Goal: Book appointment/travel/reservation

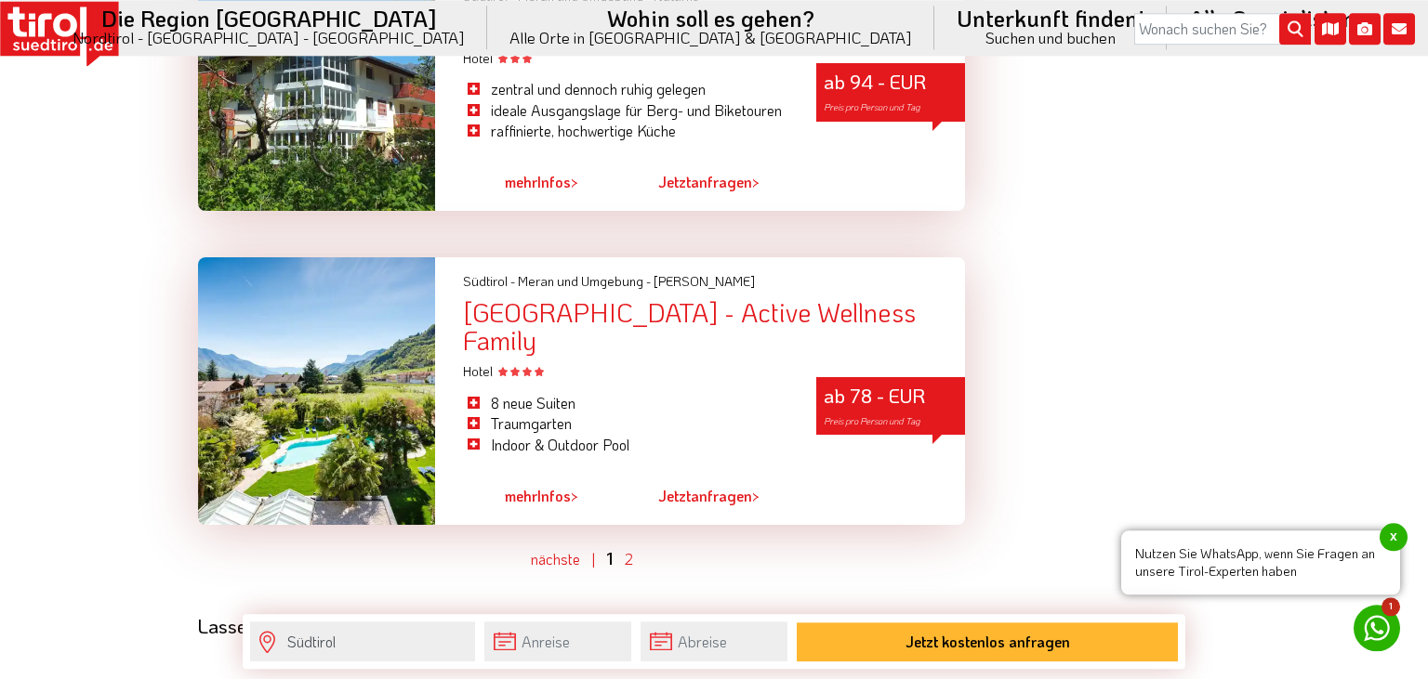
scroll to position [4908, 0]
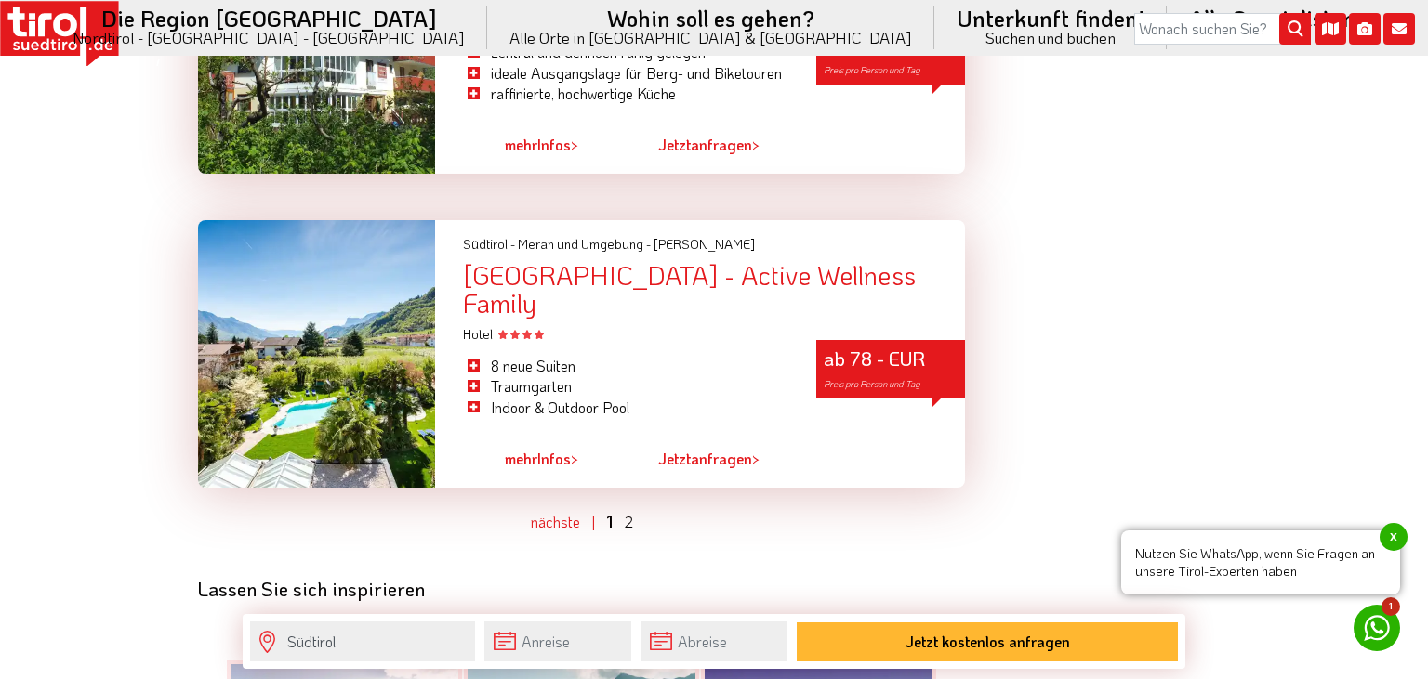
click at [630, 512] on link "2" at bounding box center [629, 522] width 8 height 20
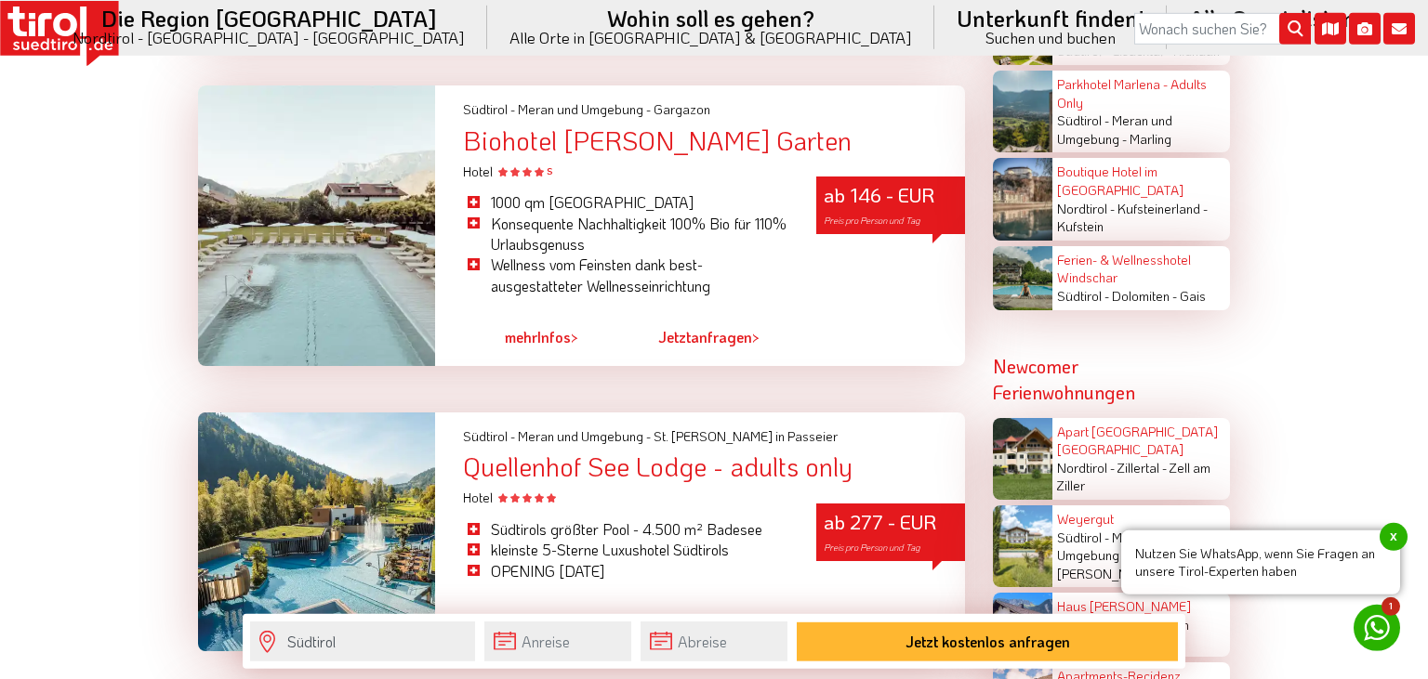
scroll to position [3137, 0]
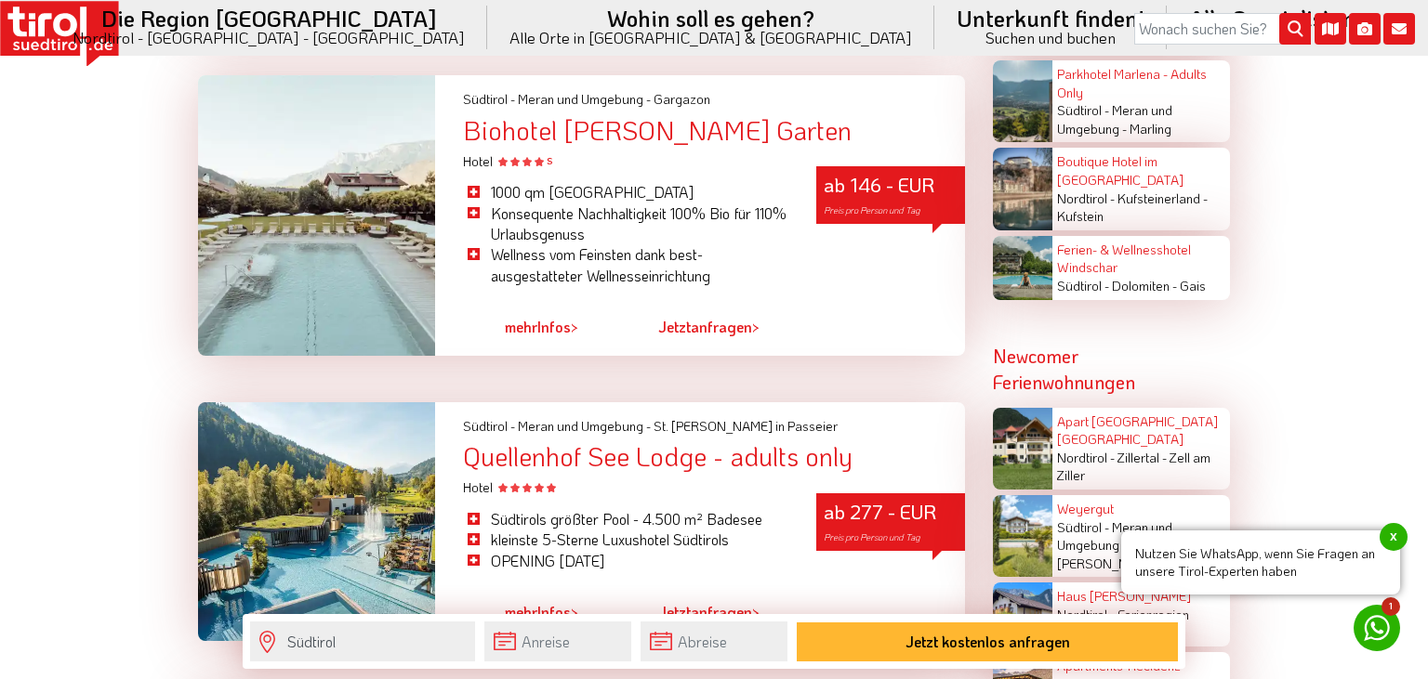
click at [545, 306] on link "mehr Infos >" at bounding box center [541, 327] width 73 height 43
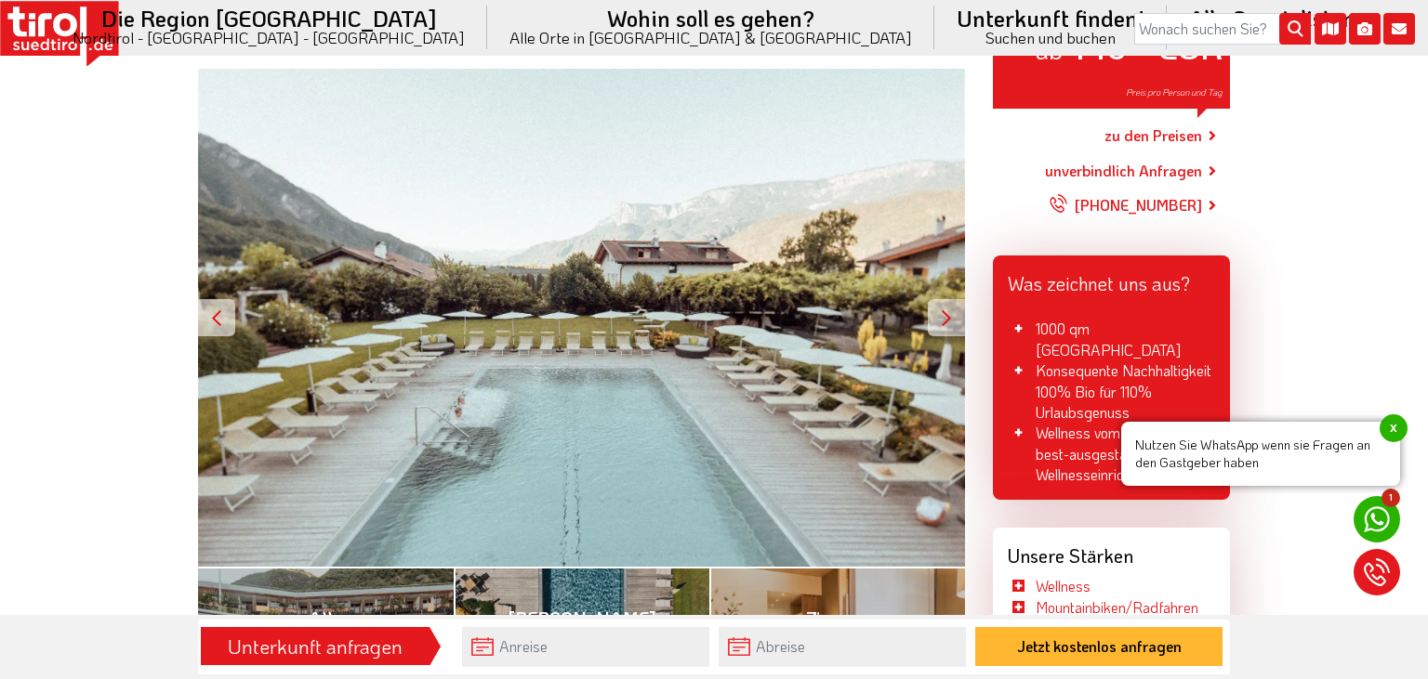
scroll to position [294, 0]
click at [952, 305] on div at bounding box center [946, 317] width 37 height 37
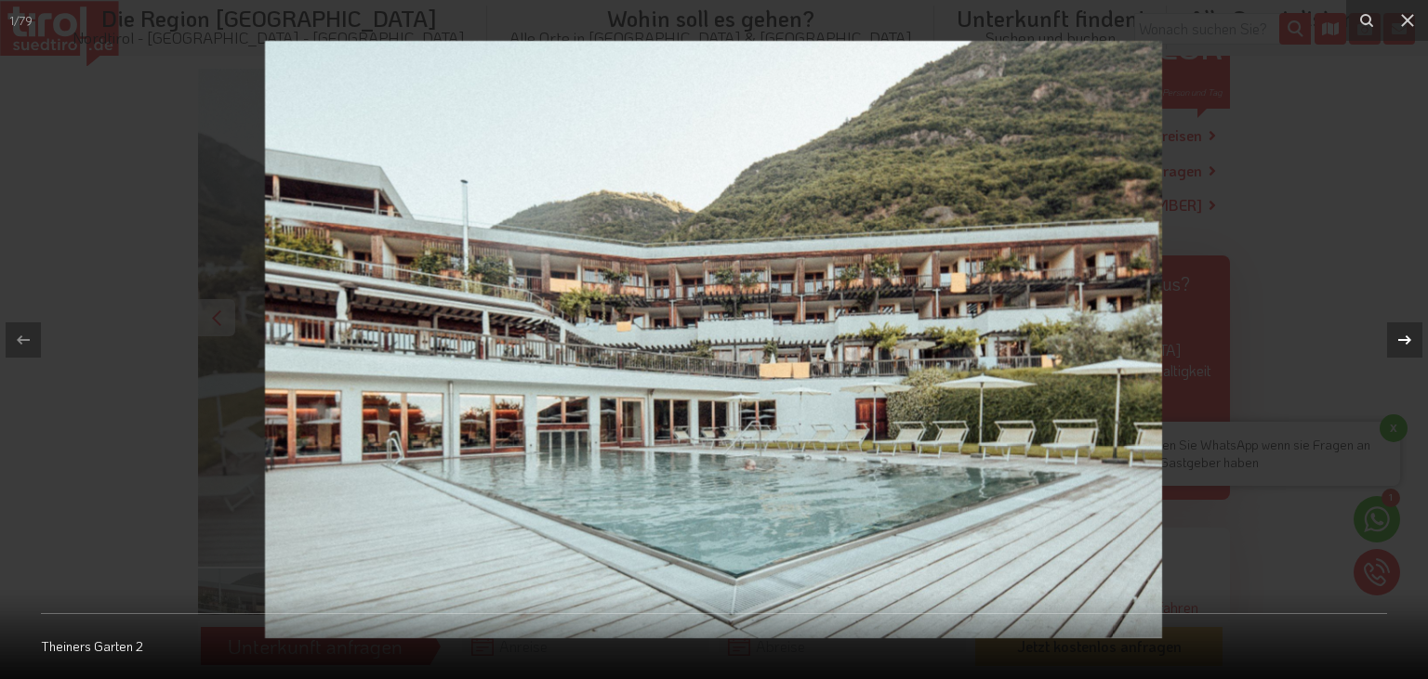
click at [1389, 337] on div at bounding box center [1404, 340] width 35 height 35
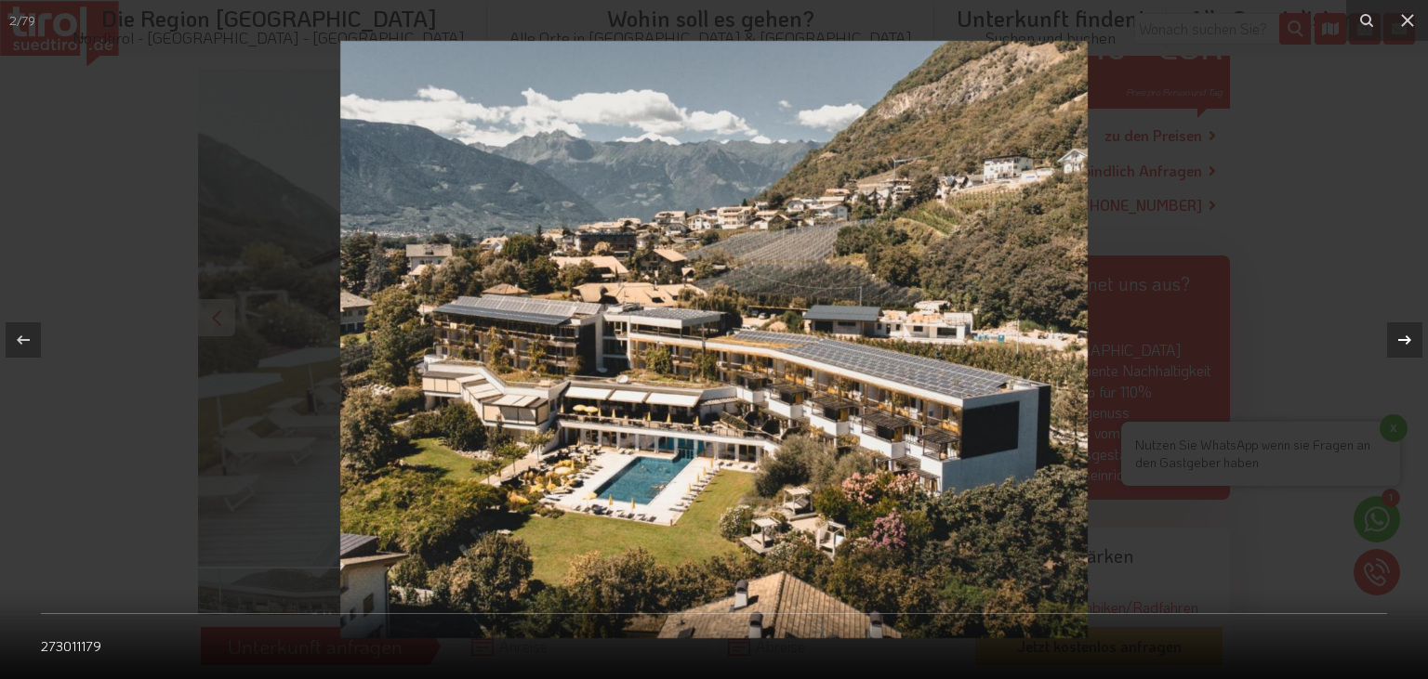
click at [1396, 347] on icon at bounding box center [1404, 340] width 22 height 22
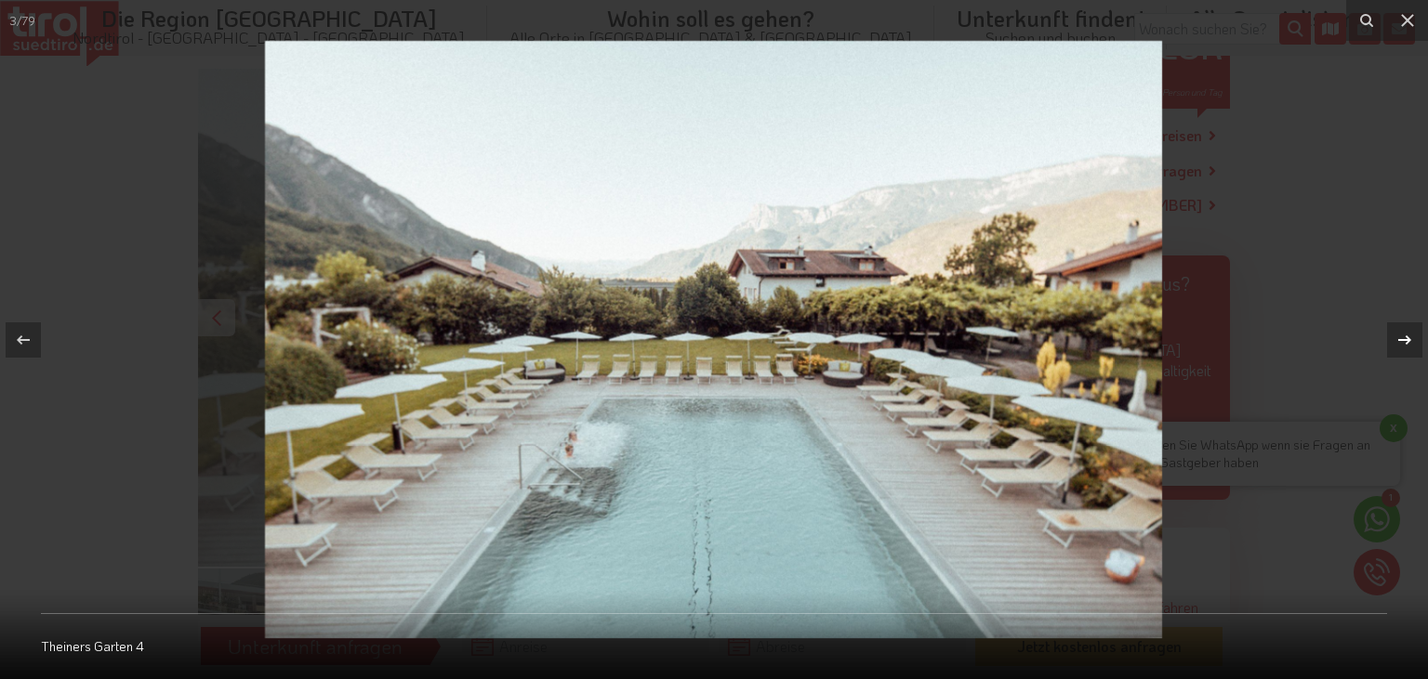
click at [1396, 347] on icon at bounding box center [1404, 340] width 22 height 22
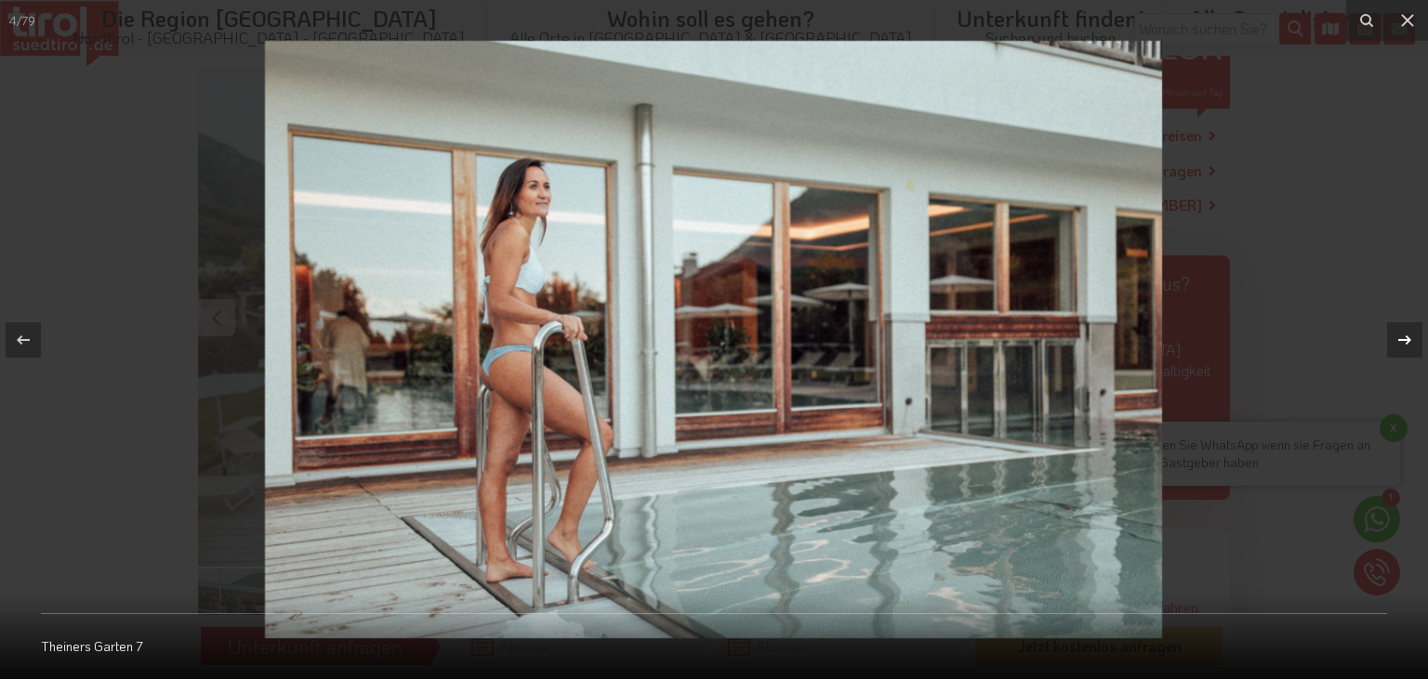
click at [1396, 347] on icon at bounding box center [1404, 340] width 22 height 22
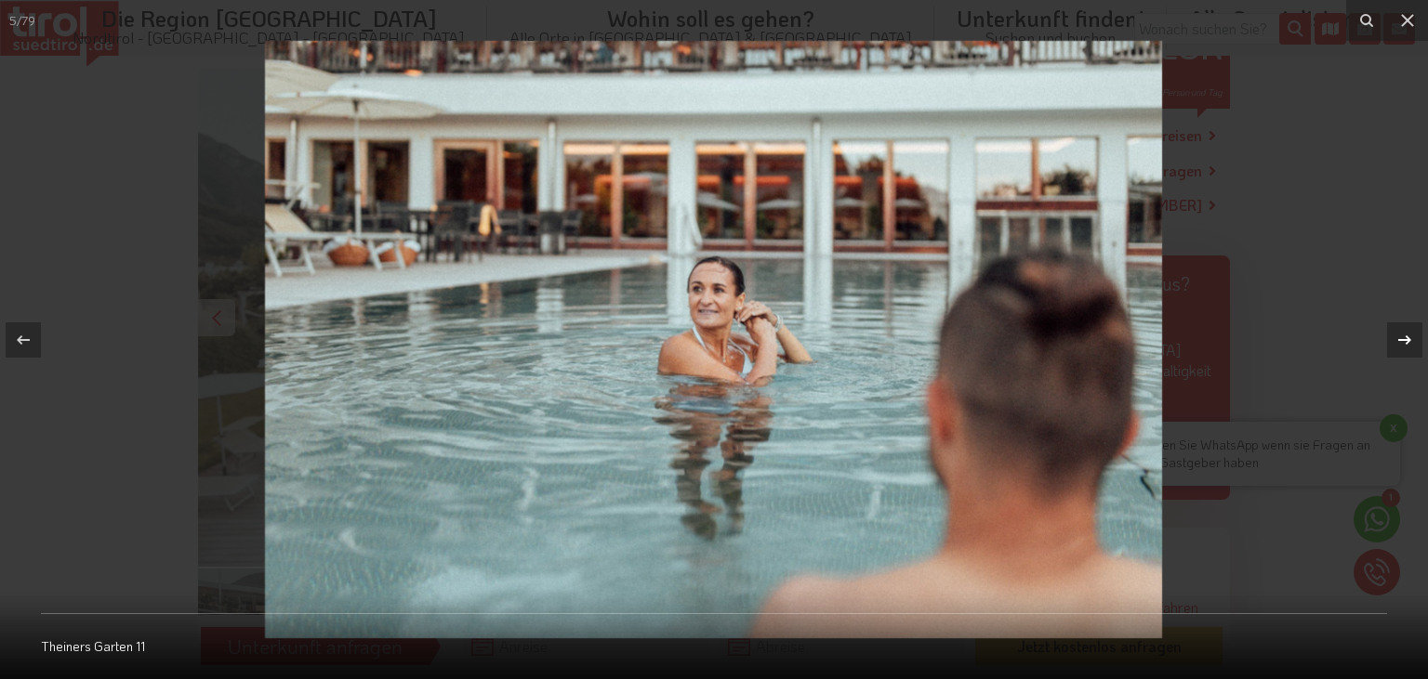
click at [1396, 347] on icon at bounding box center [1404, 340] width 22 height 22
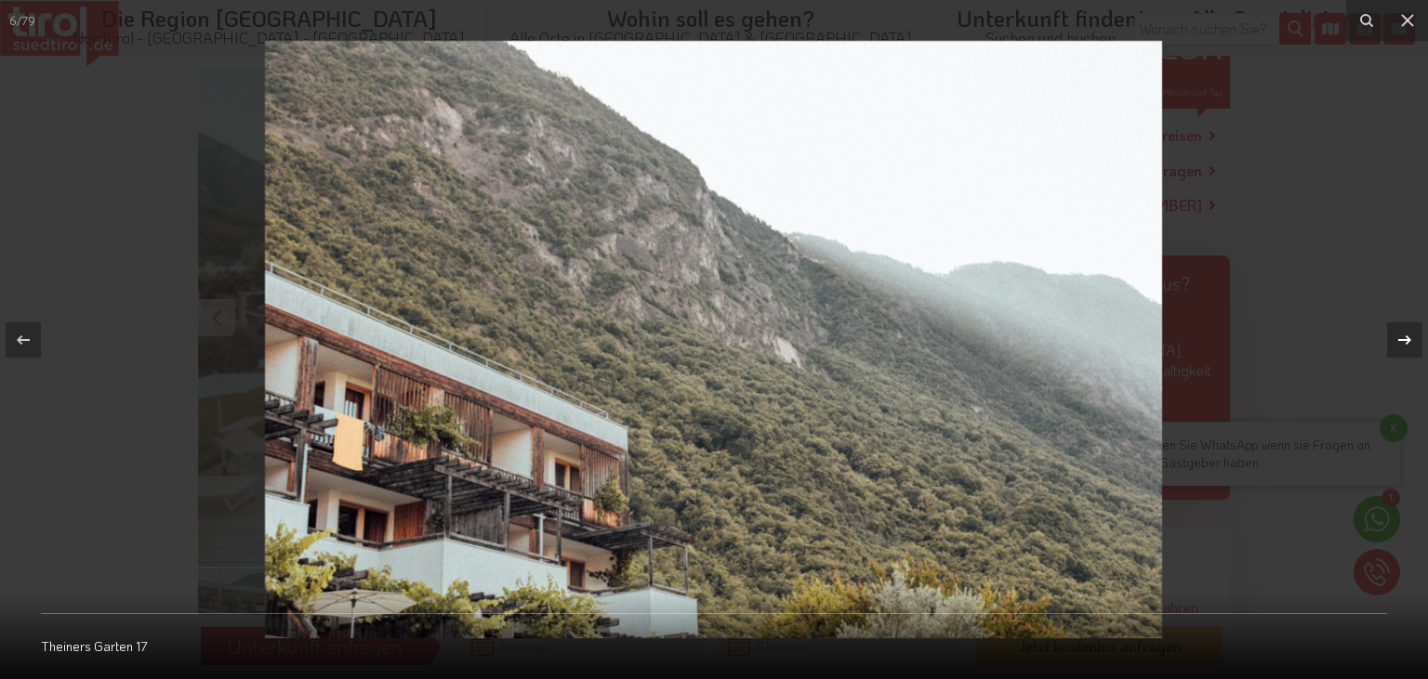
click at [1396, 347] on icon at bounding box center [1404, 340] width 22 height 22
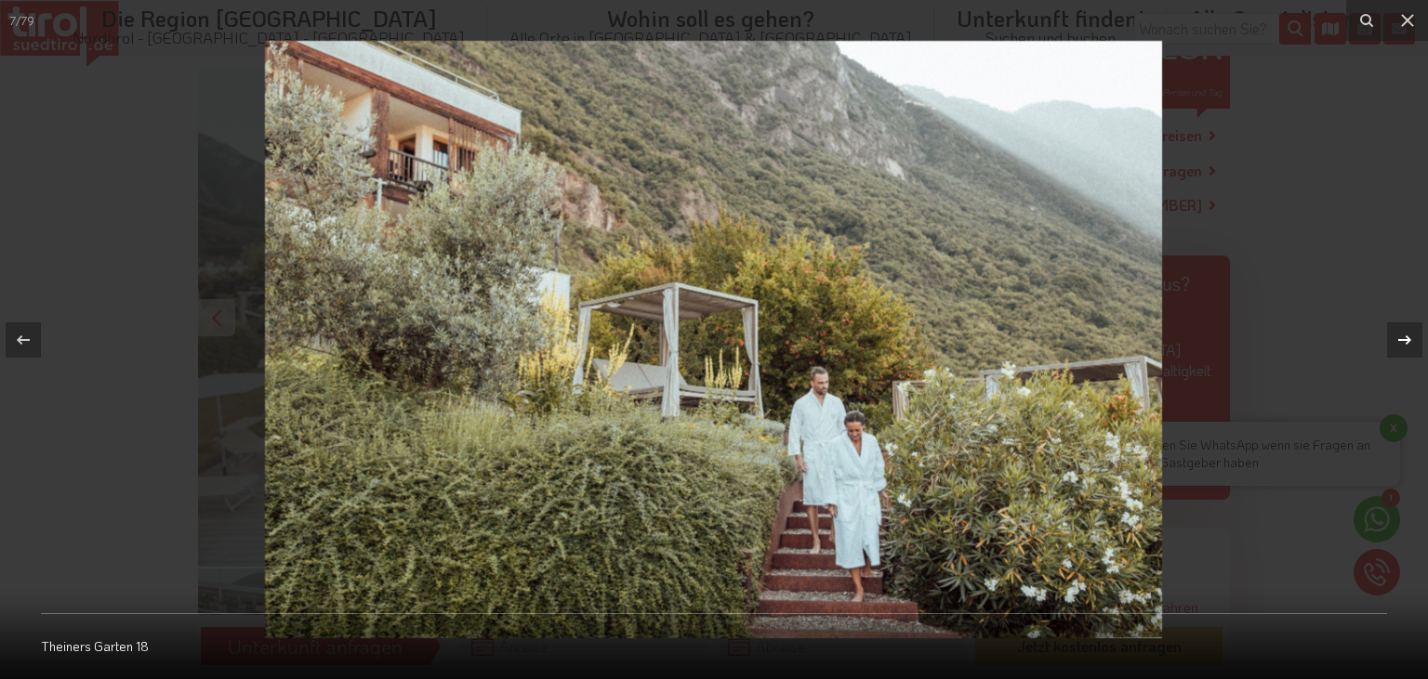
click at [1396, 347] on icon at bounding box center [1404, 340] width 22 height 22
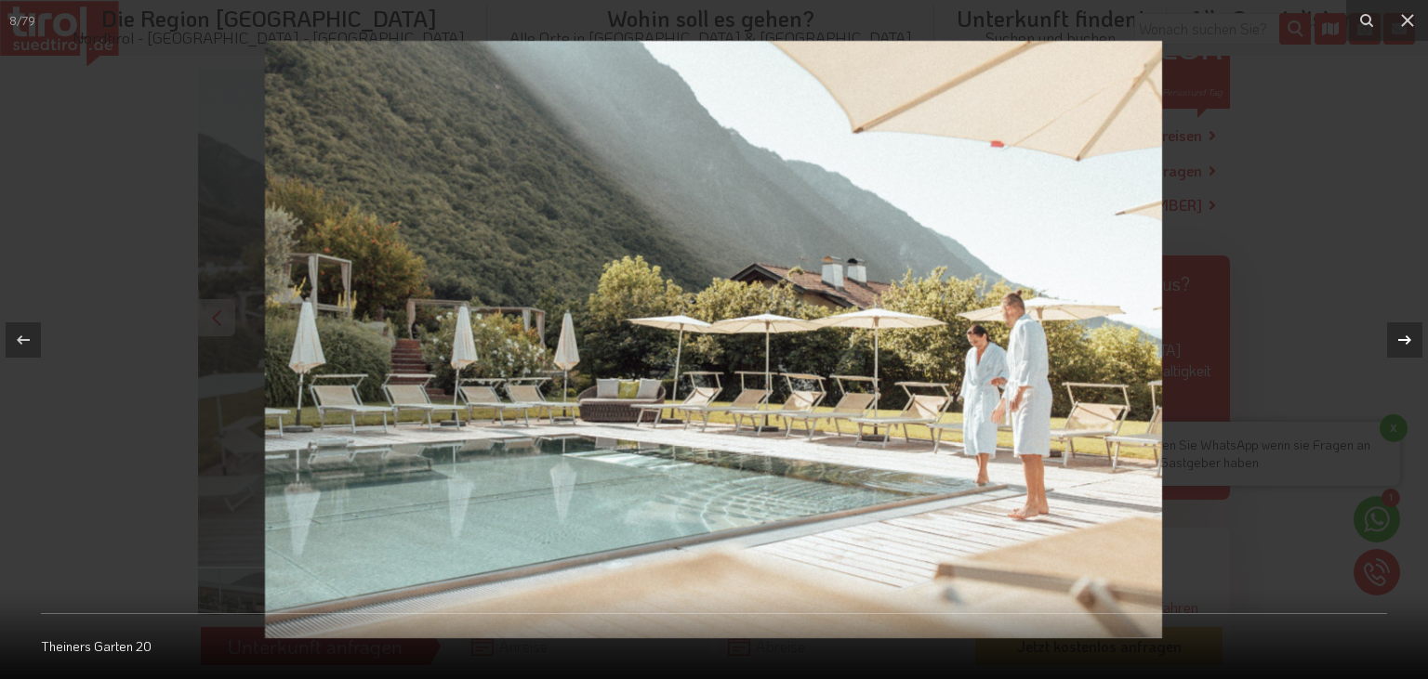
click at [1396, 347] on icon at bounding box center [1404, 340] width 22 height 22
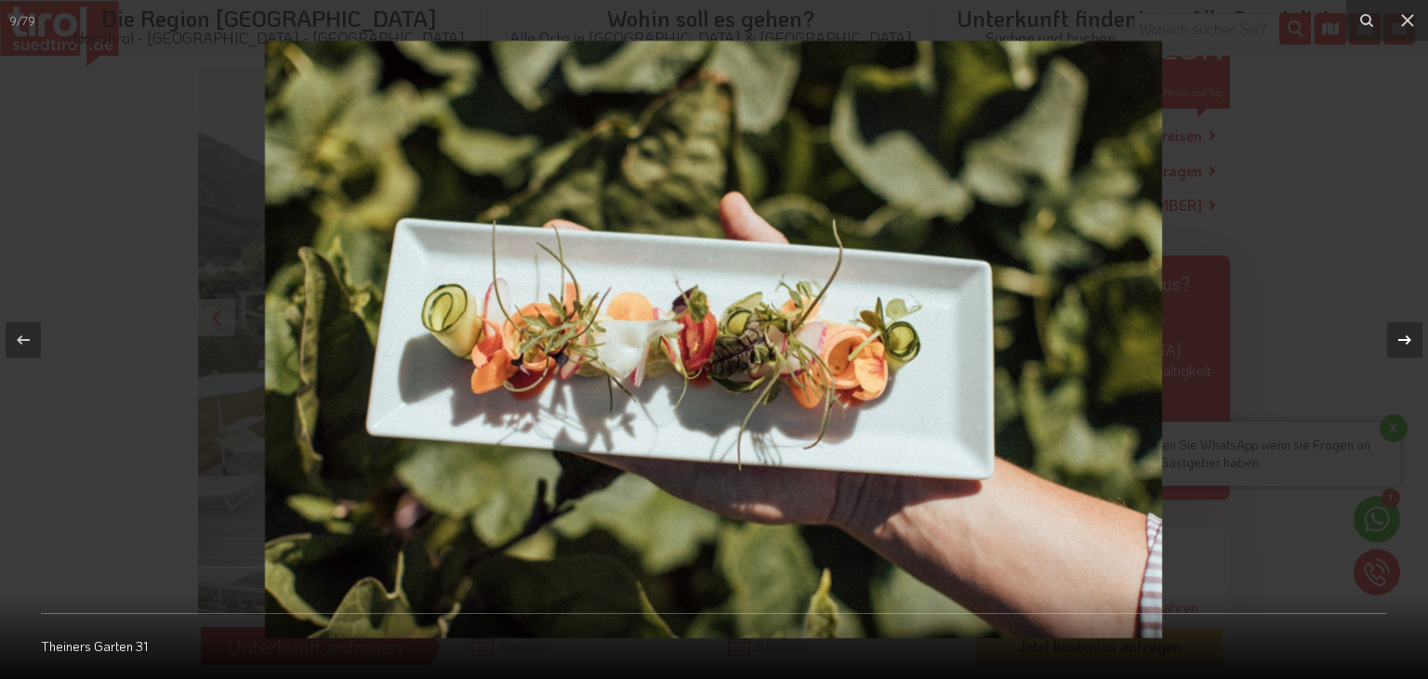
click at [1396, 347] on icon at bounding box center [1404, 340] width 22 height 22
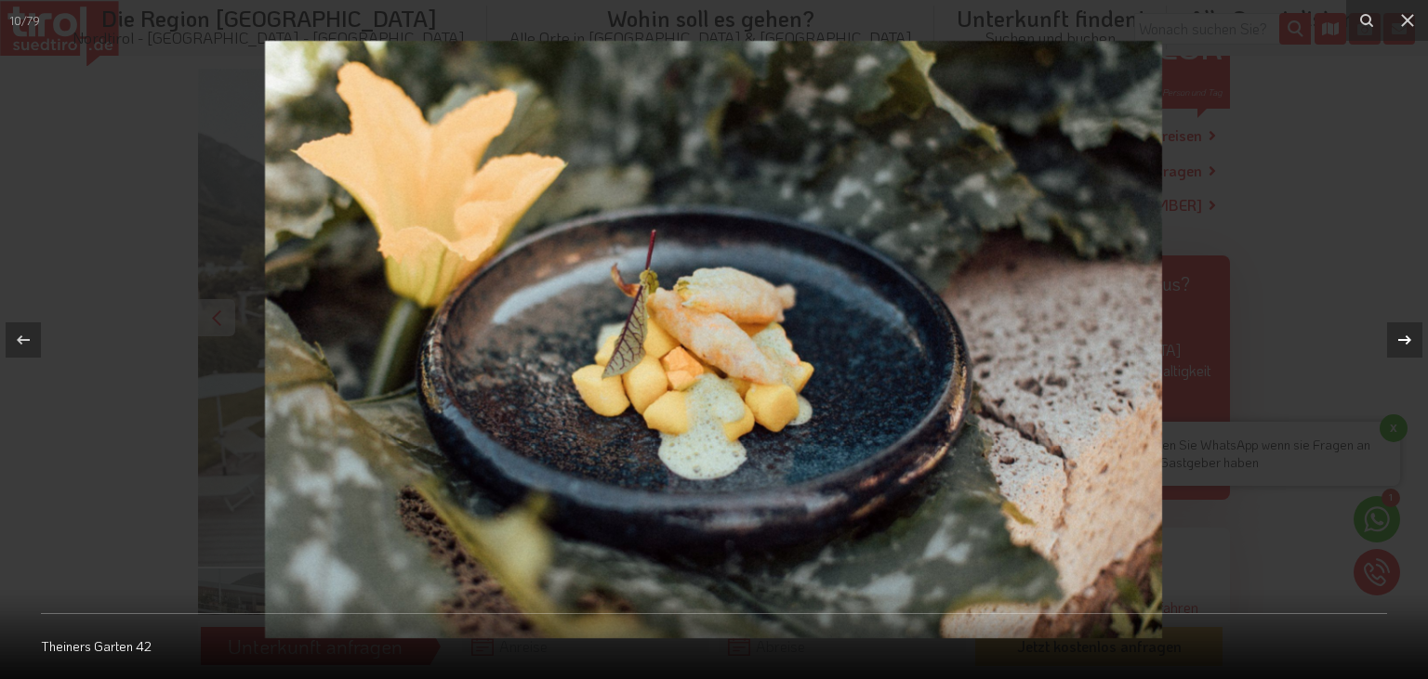
click at [1396, 347] on icon at bounding box center [1404, 340] width 22 height 22
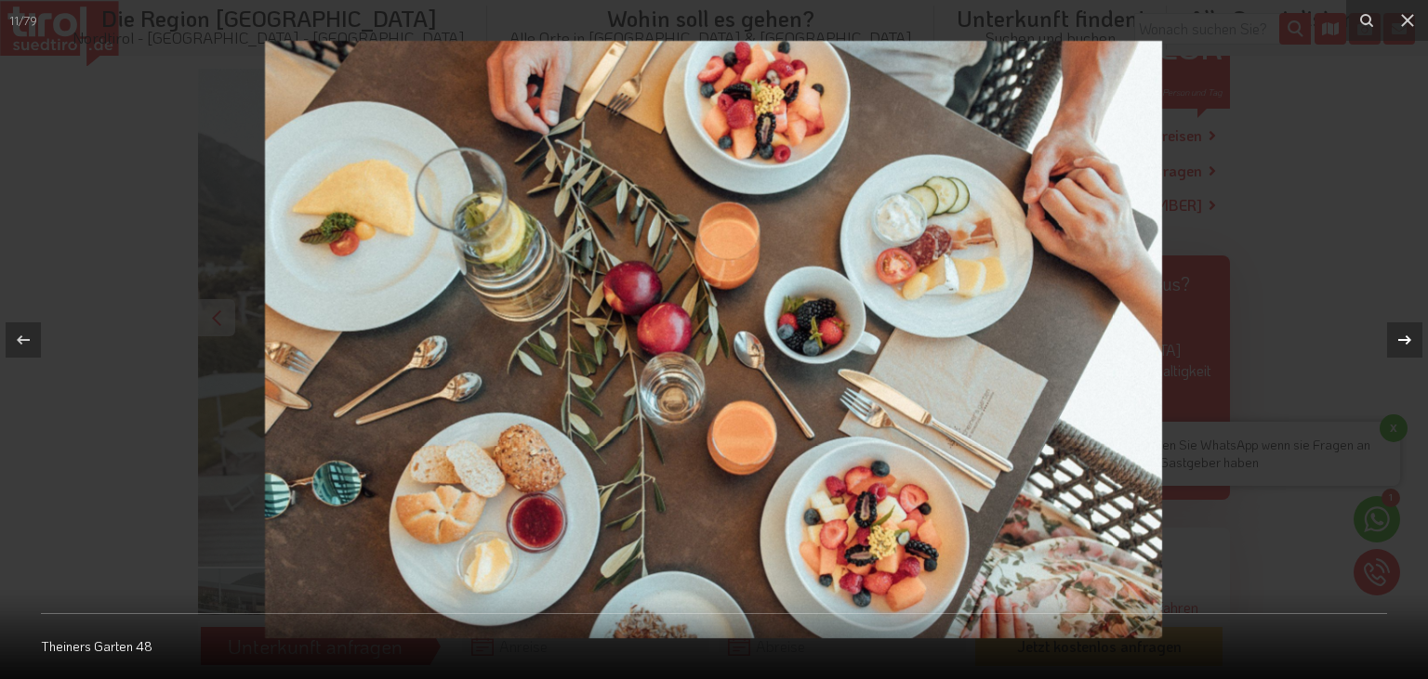
click at [1396, 347] on icon at bounding box center [1404, 340] width 22 height 22
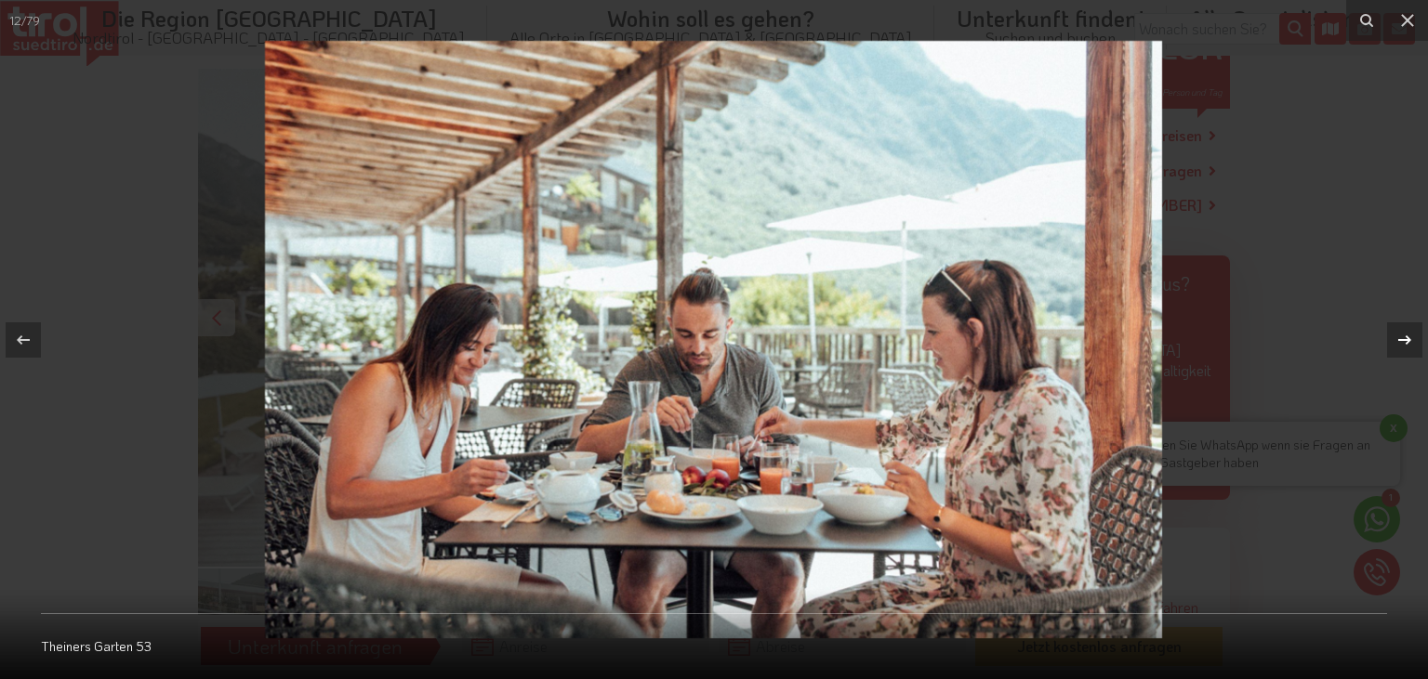
click at [1396, 347] on icon at bounding box center [1404, 340] width 22 height 22
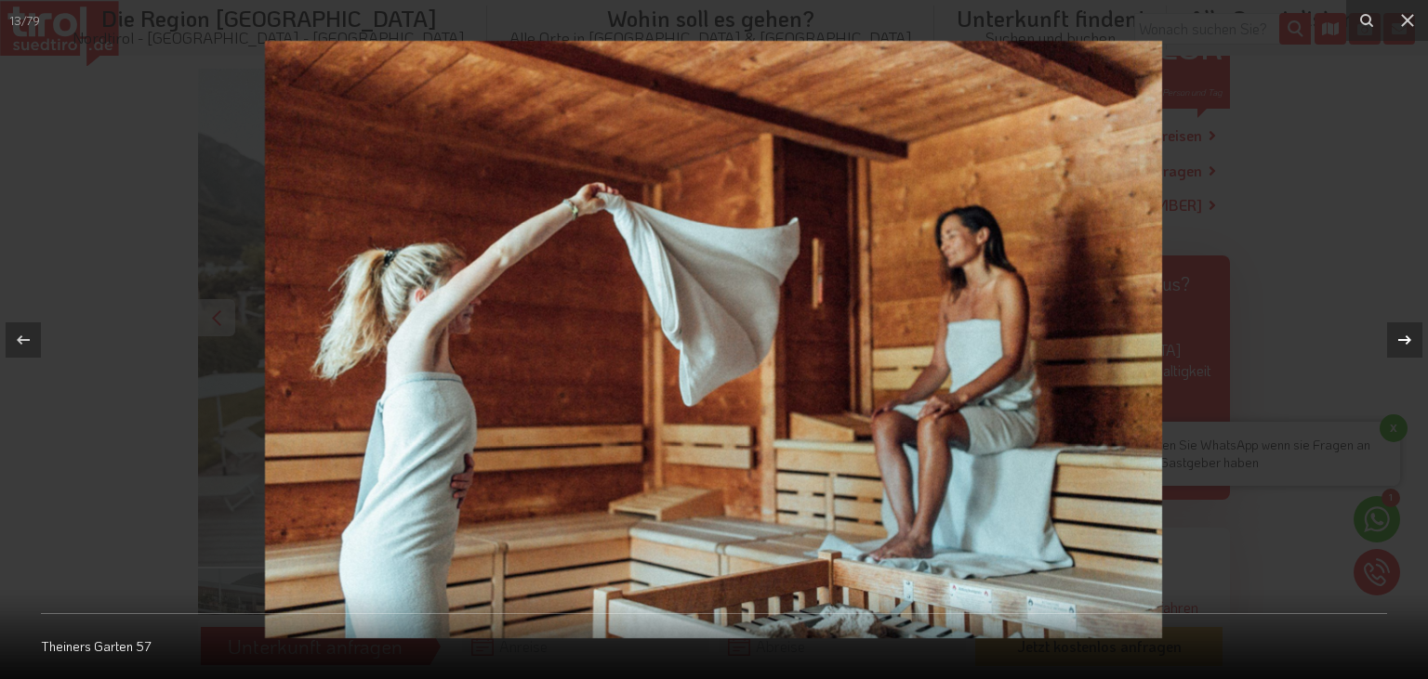
click at [1396, 347] on icon at bounding box center [1404, 340] width 22 height 22
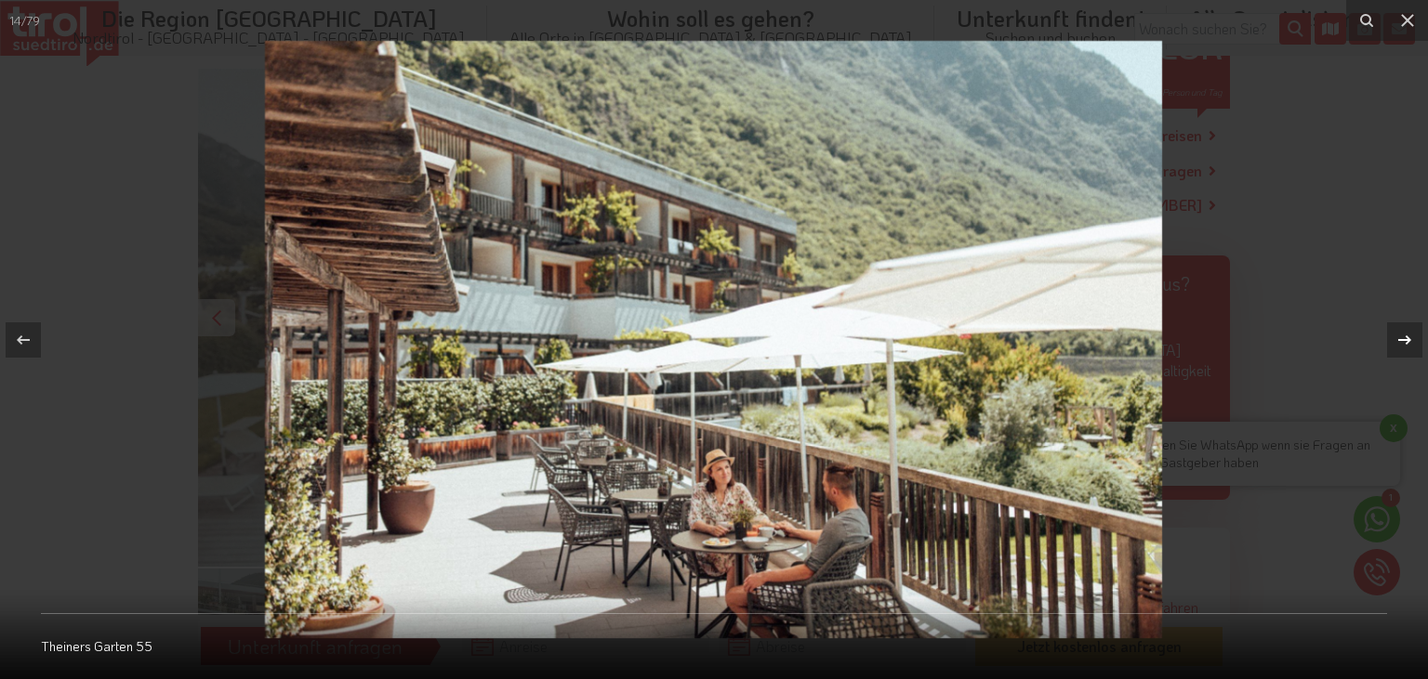
click at [1396, 347] on icon at bounding box center [1404, 340] width 22 height 22
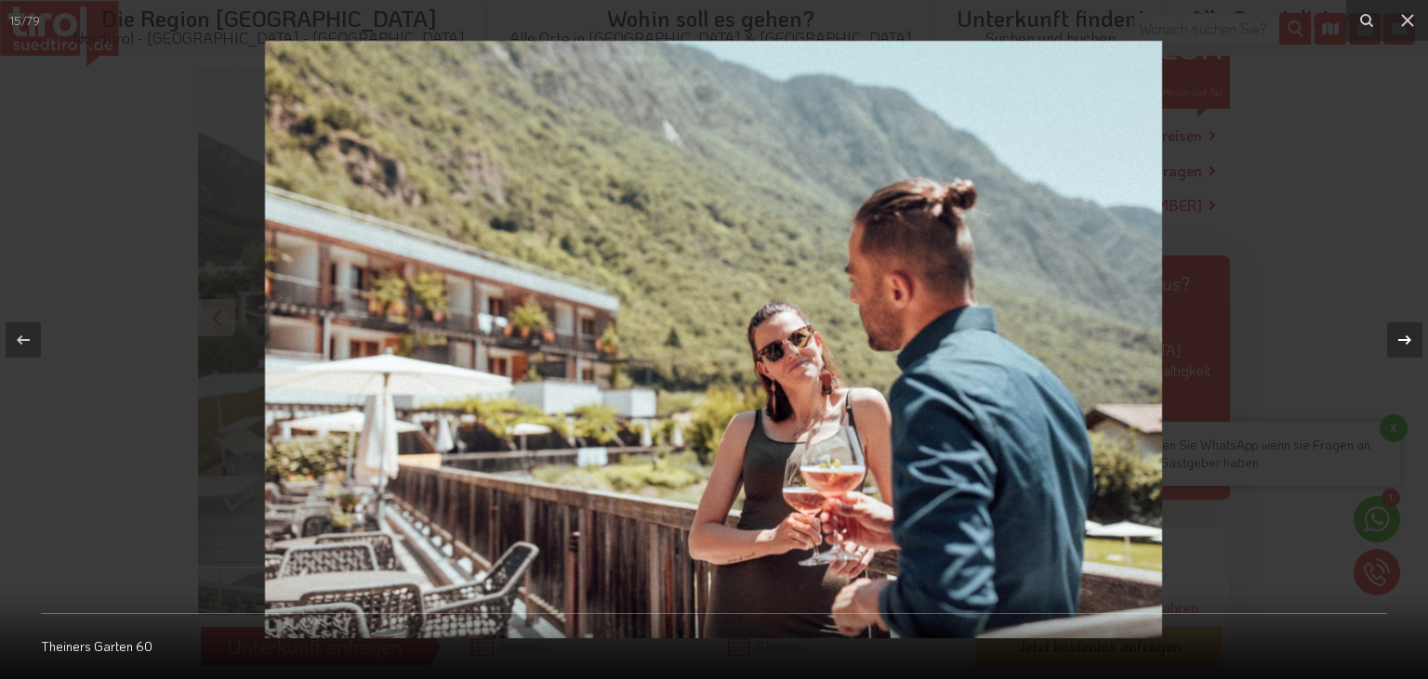
click at [1396, 347] on icon at bounding box center [1404, 340] width 22 height 22
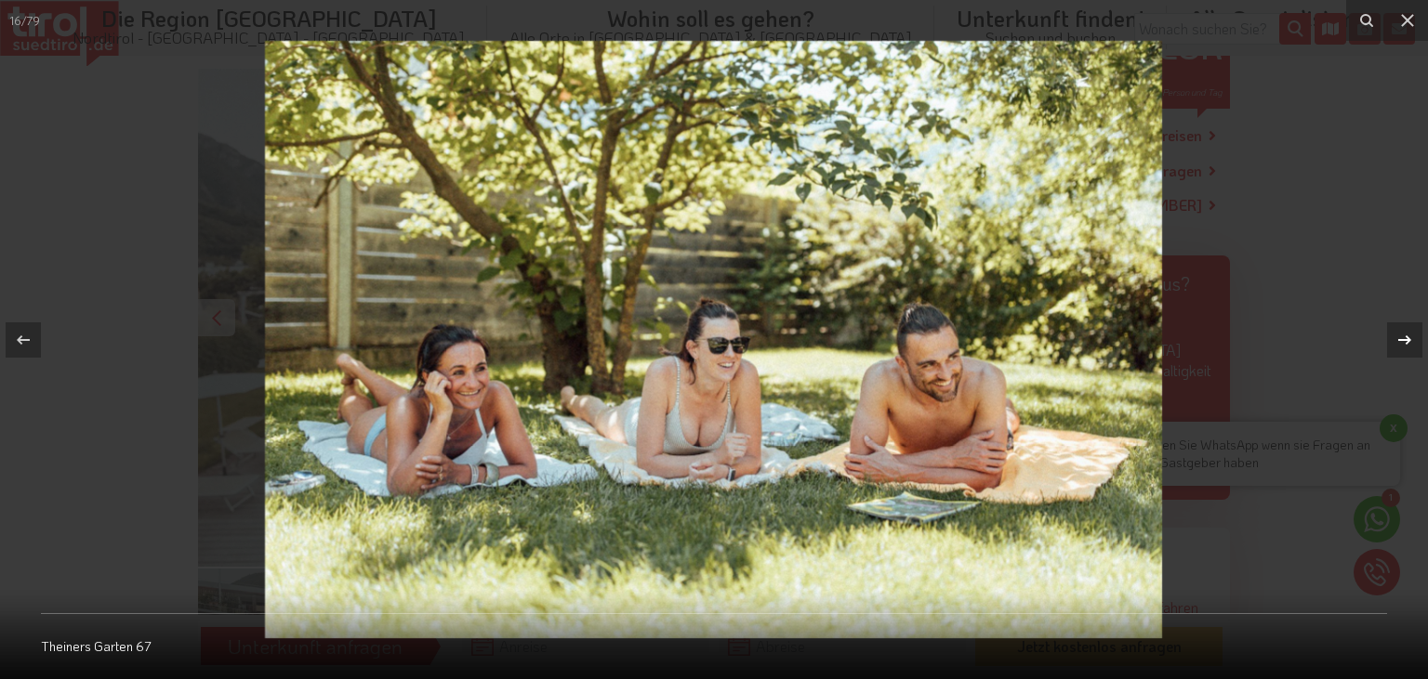
click at [1396, 347] on icon at bounding box center [1404, 340] width 22 height 22
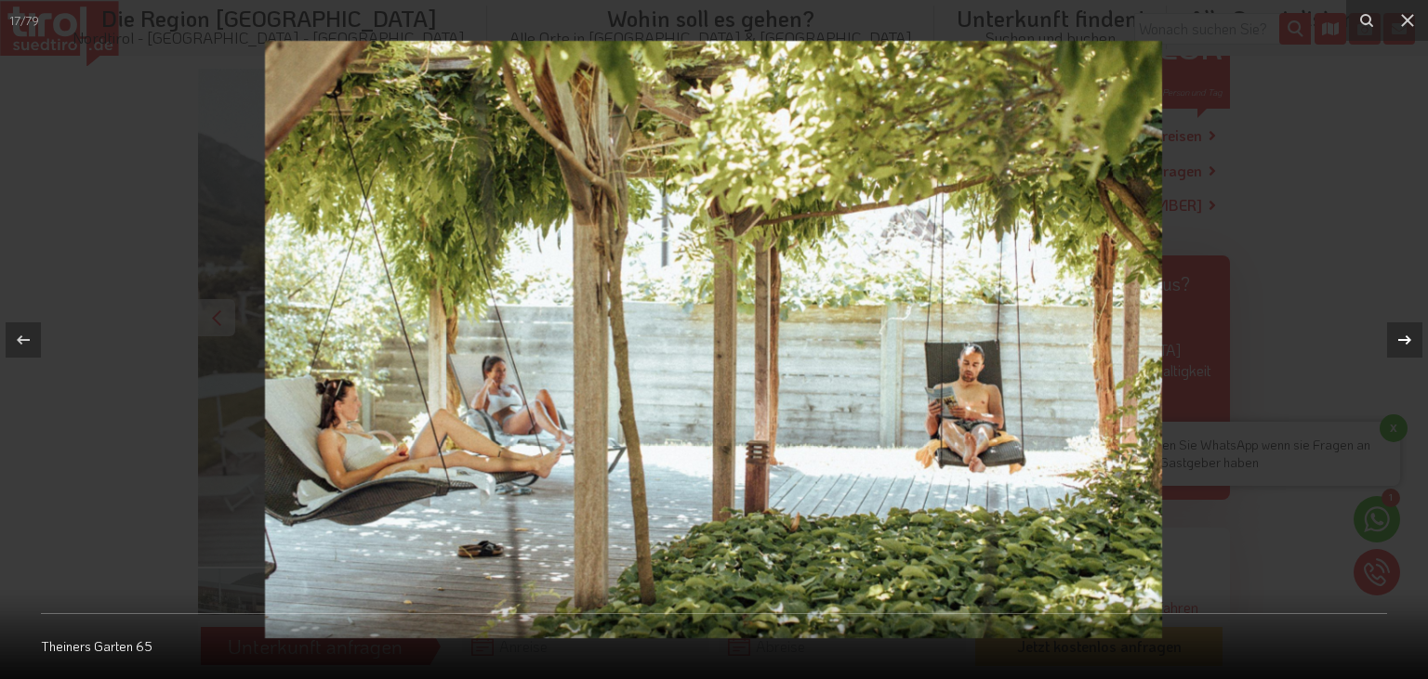
click at [1396, 347] on icon at bounding box center [1404, 340] width 22 height 22
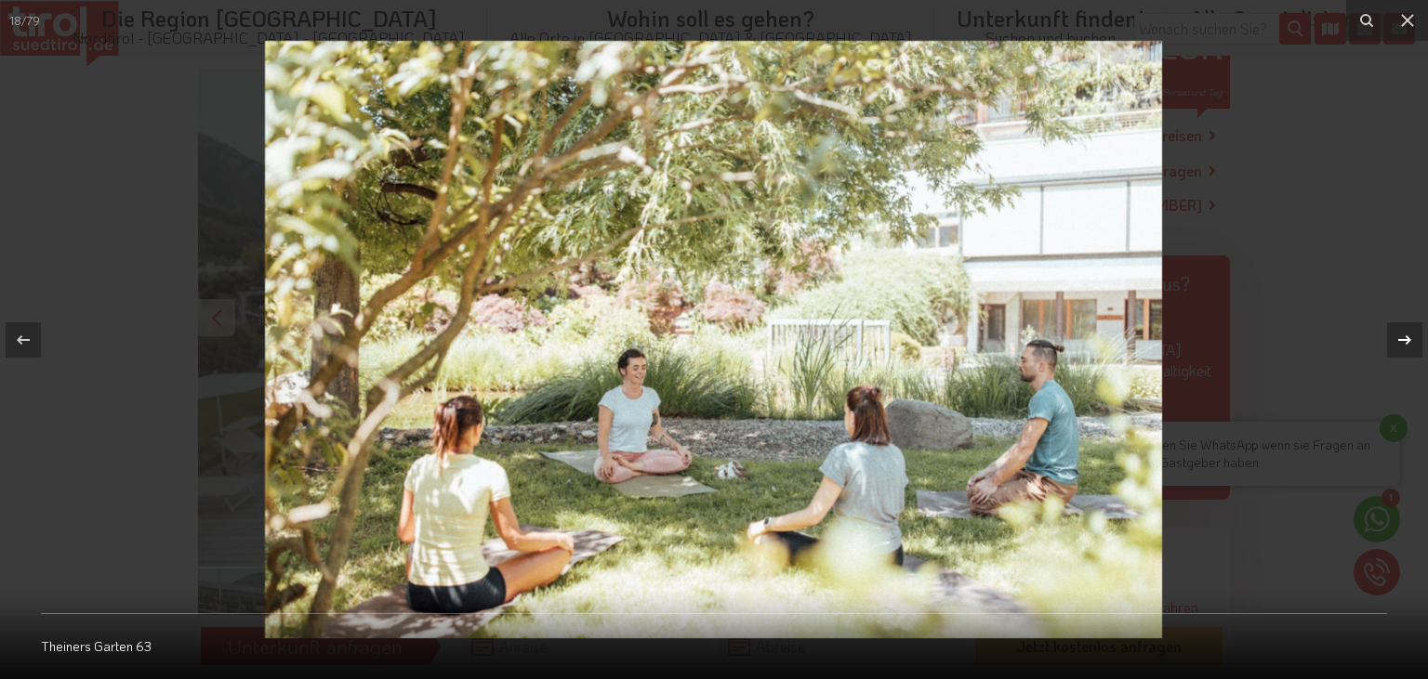
click at [1396, 347] on icon at bounding box center [1404, 340] width 22 height 22
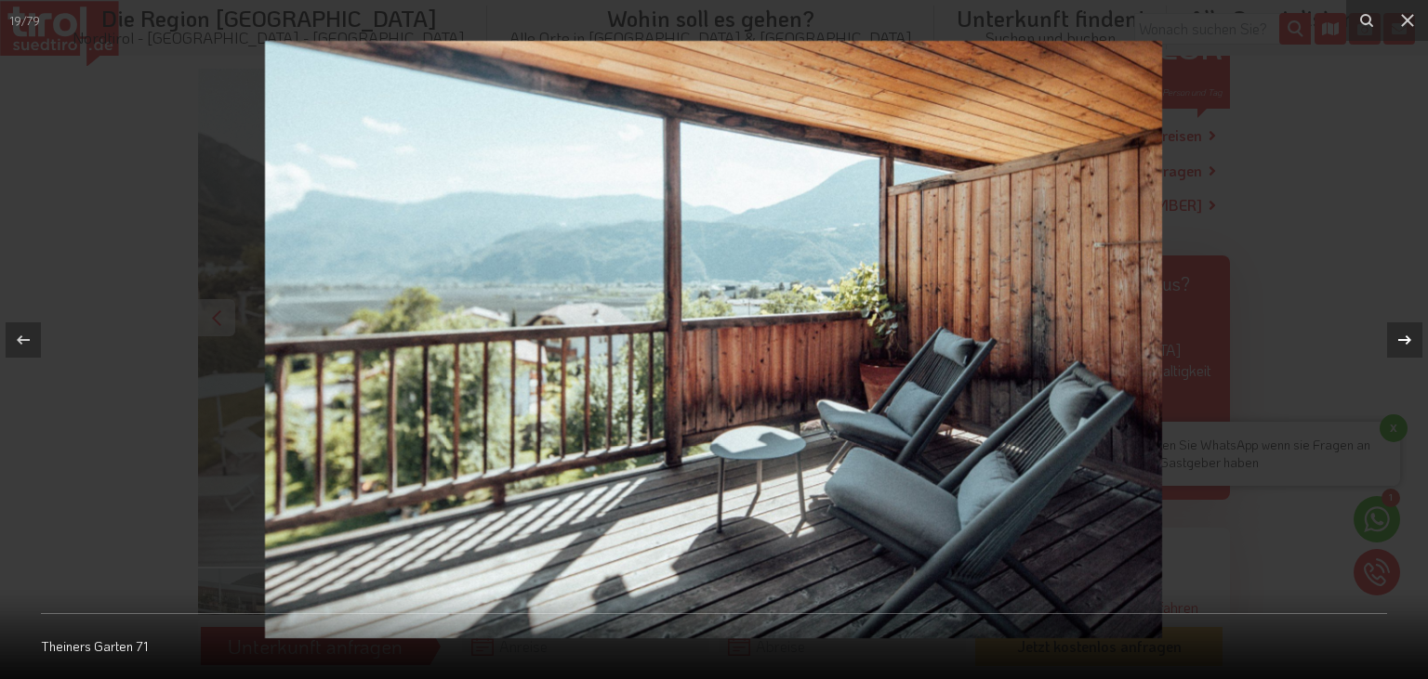
click at [1396, 347] on icon at bounding box center [1404, 340] width 22 height 22
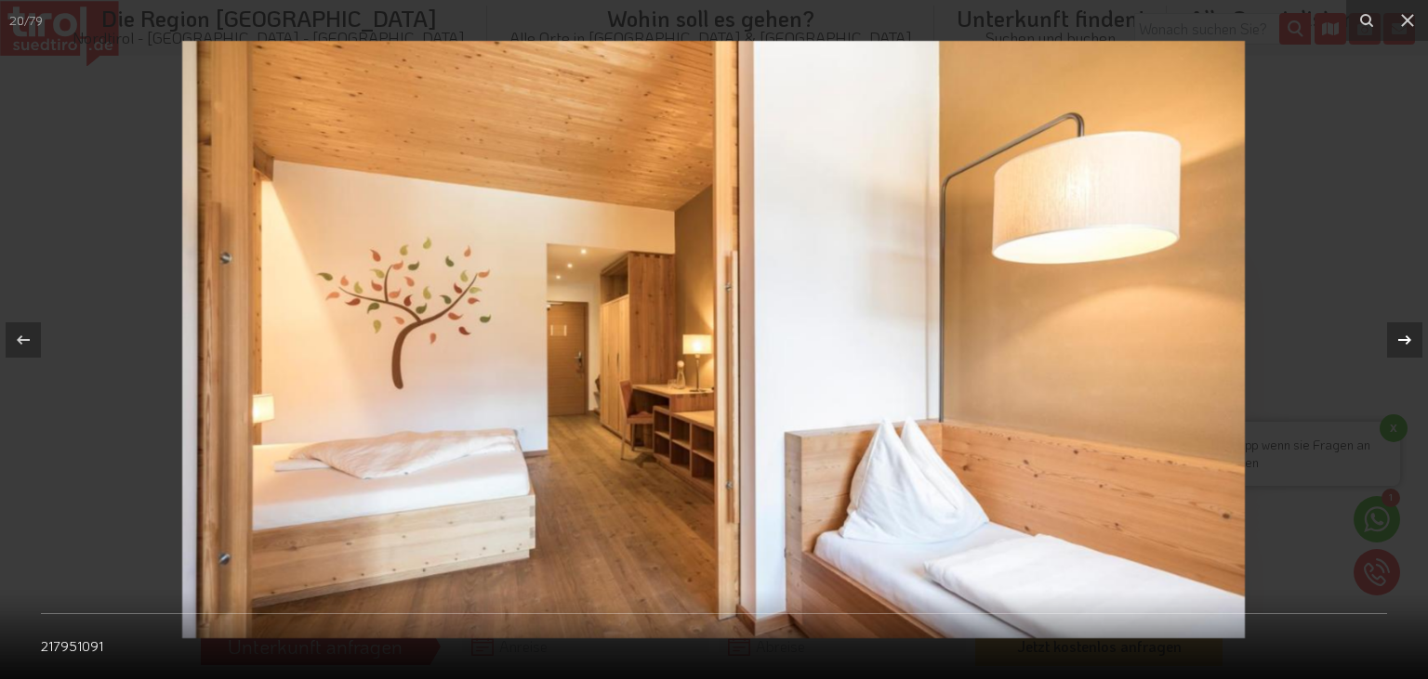
click at [1396, 347] on icon at bounding box center [1404, 340] width 22 height 22
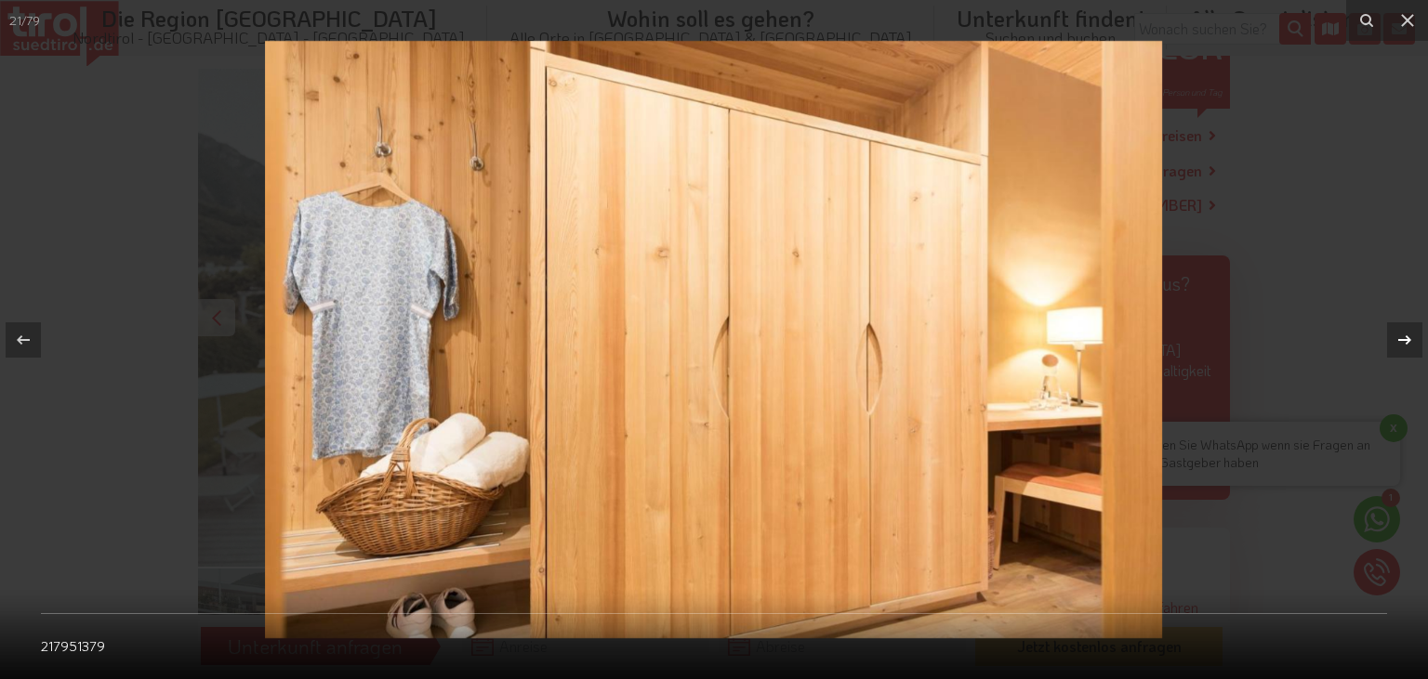
click at [1396, 347] on icon at bounding box center [1404, 340] width 22 height 22
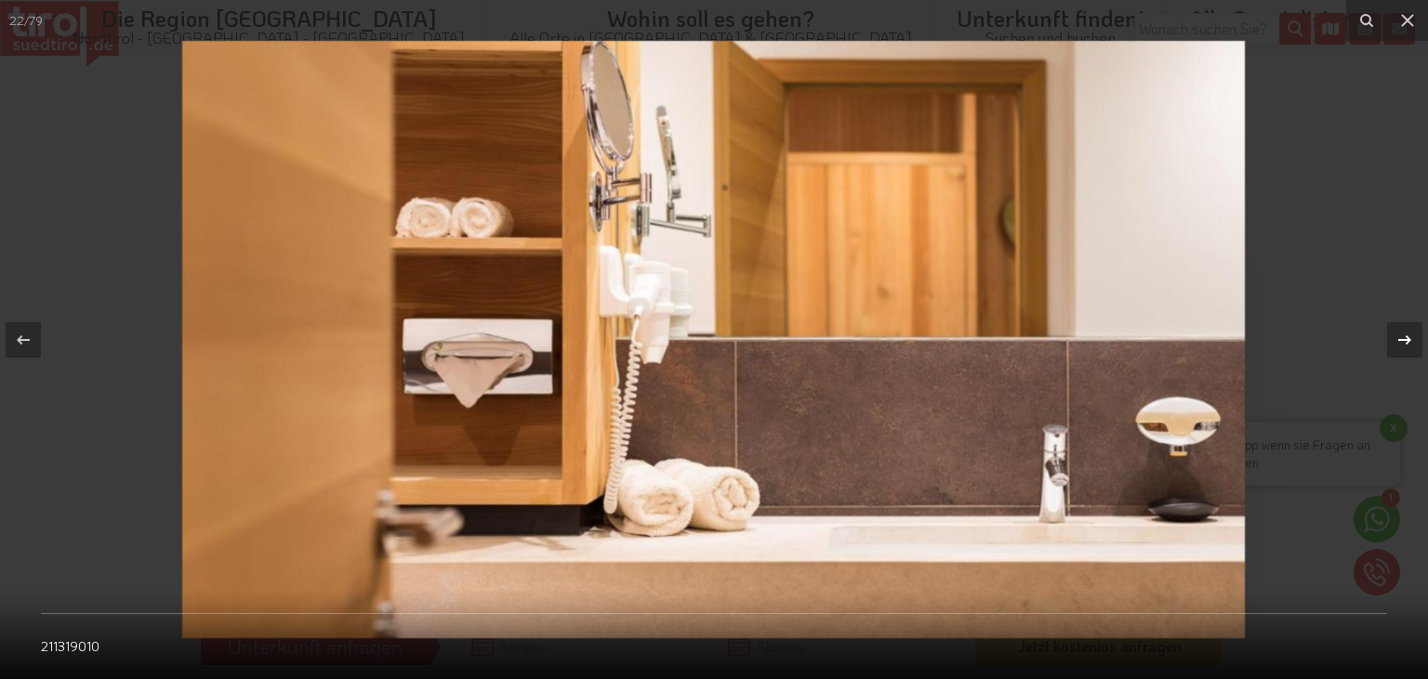
click at [1396, 347] on icon at bounding box center [1404, 340] width 22 height 22
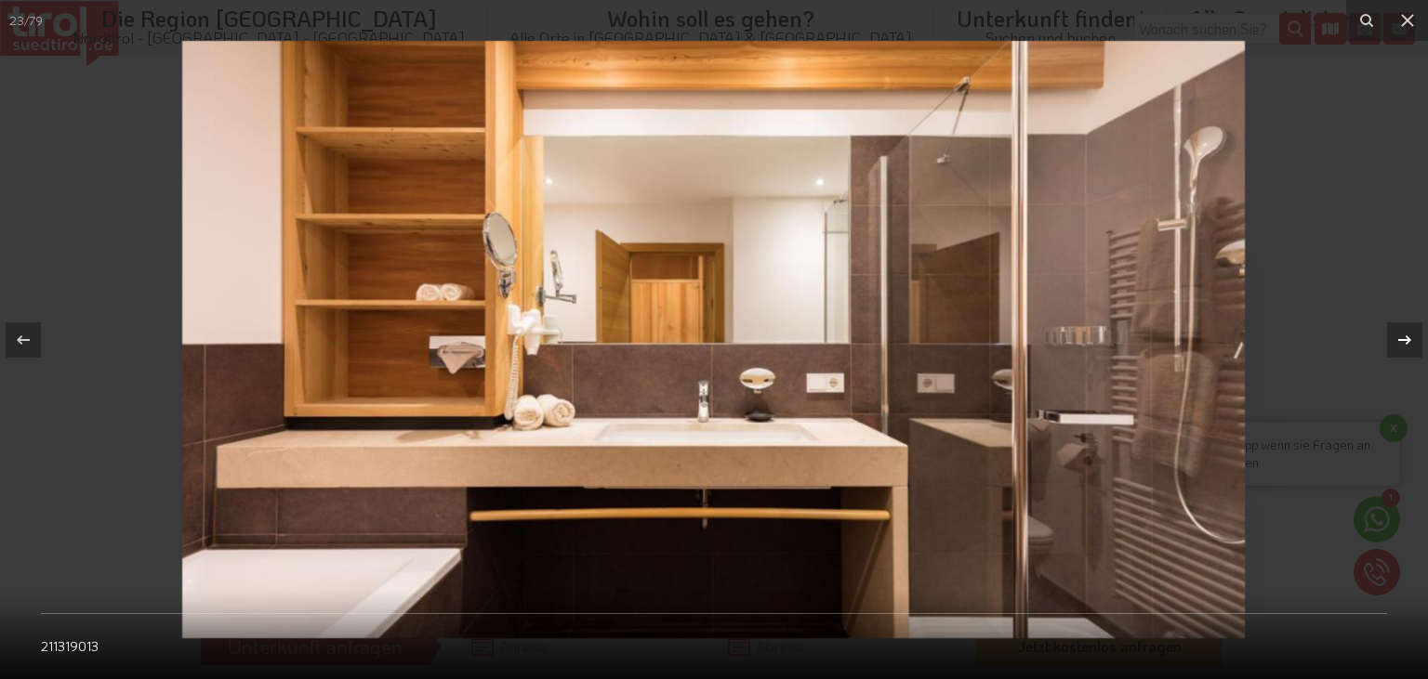
click at [1396, 347] on icon at bounding box center [1404, 340] width 22 height 22
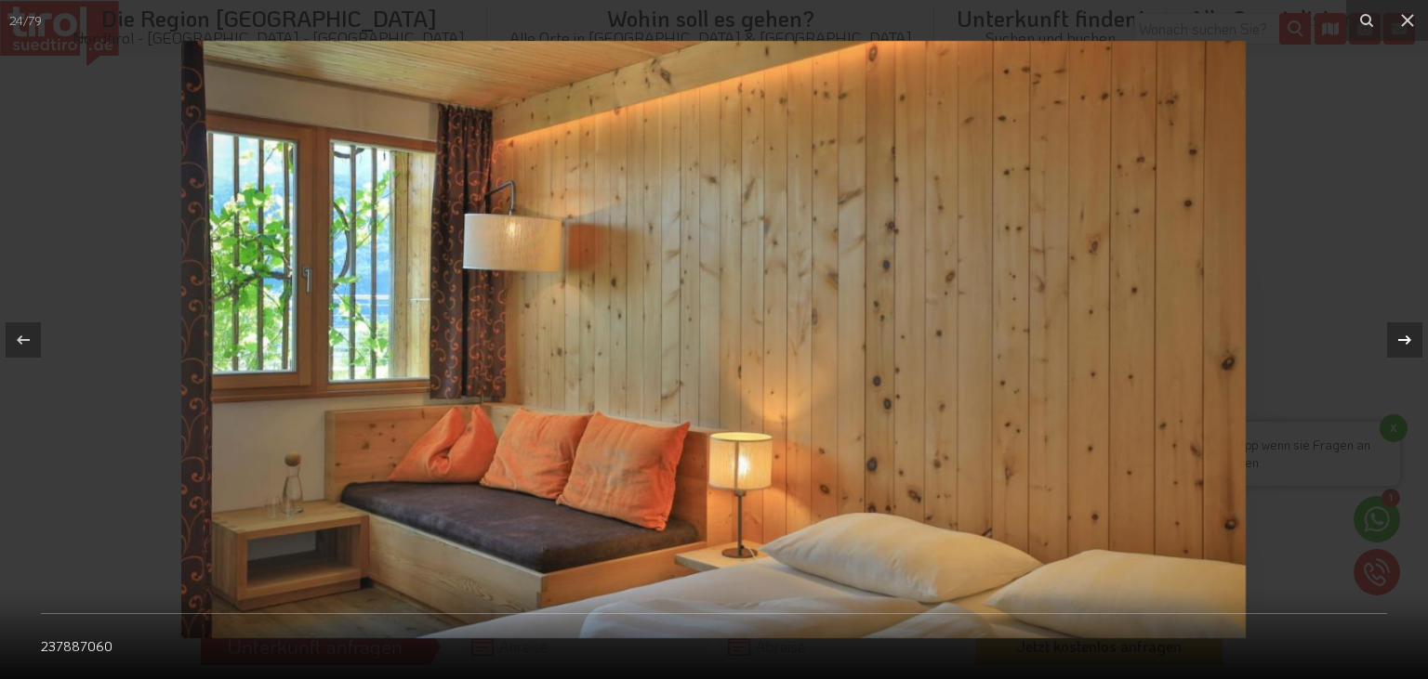
click at [1396, 347] on icon at bounding box center [1404, 340] width 22 height 22
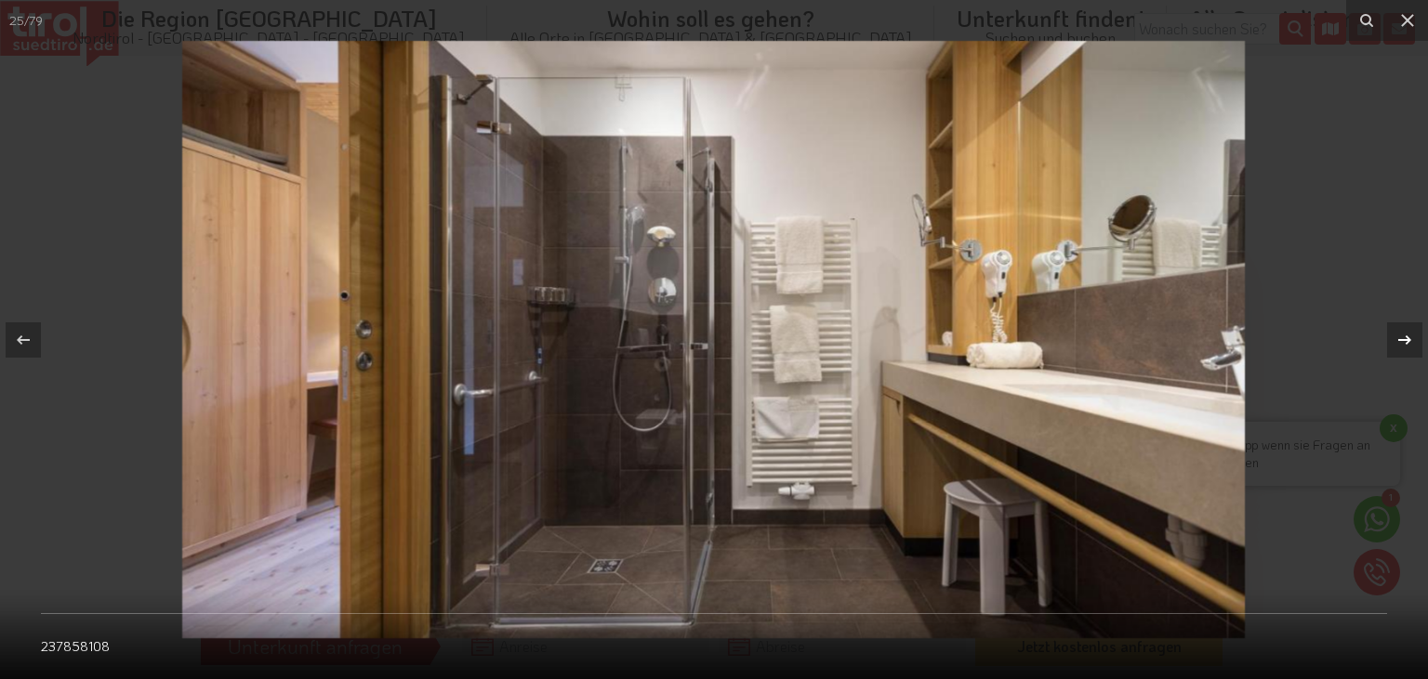
click at [1396, 347] on icon at bounding box center [1404, 340] width 22 height 22
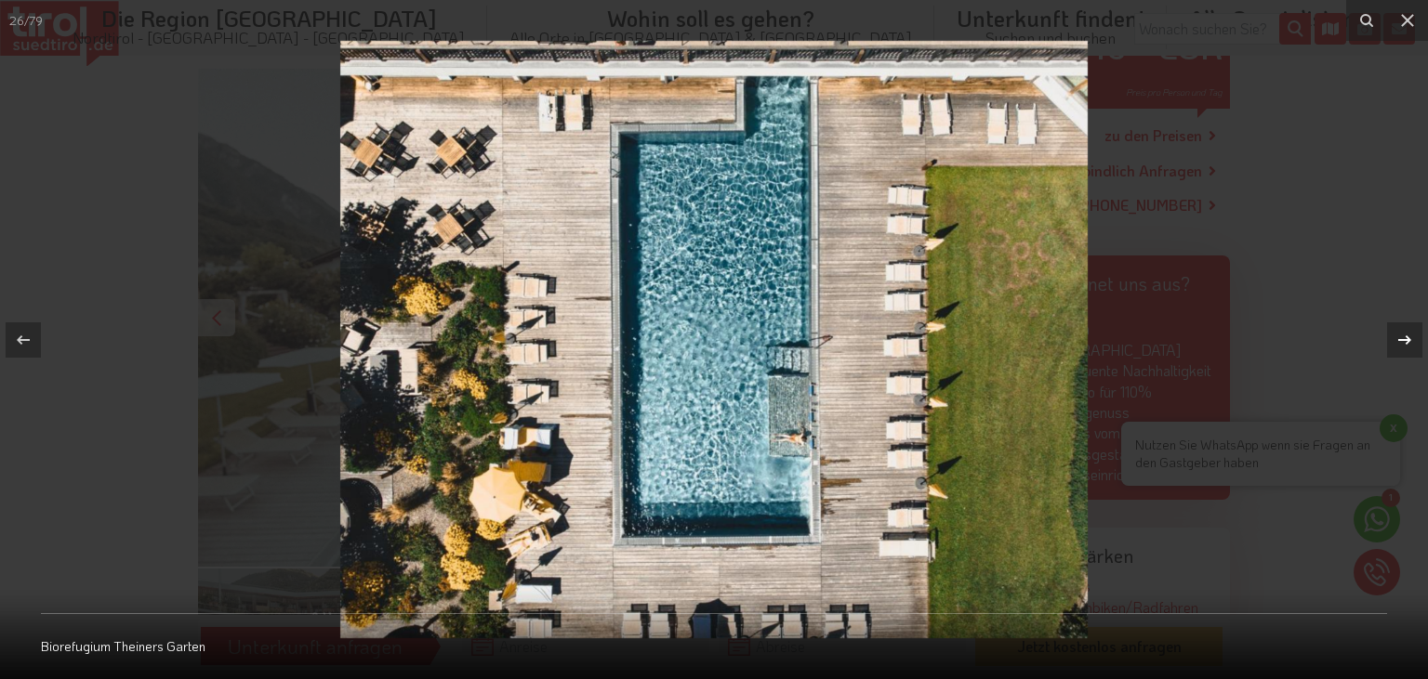
click at [1396, 347] on icon at bounding box center [1404, 340] width 22 height 22
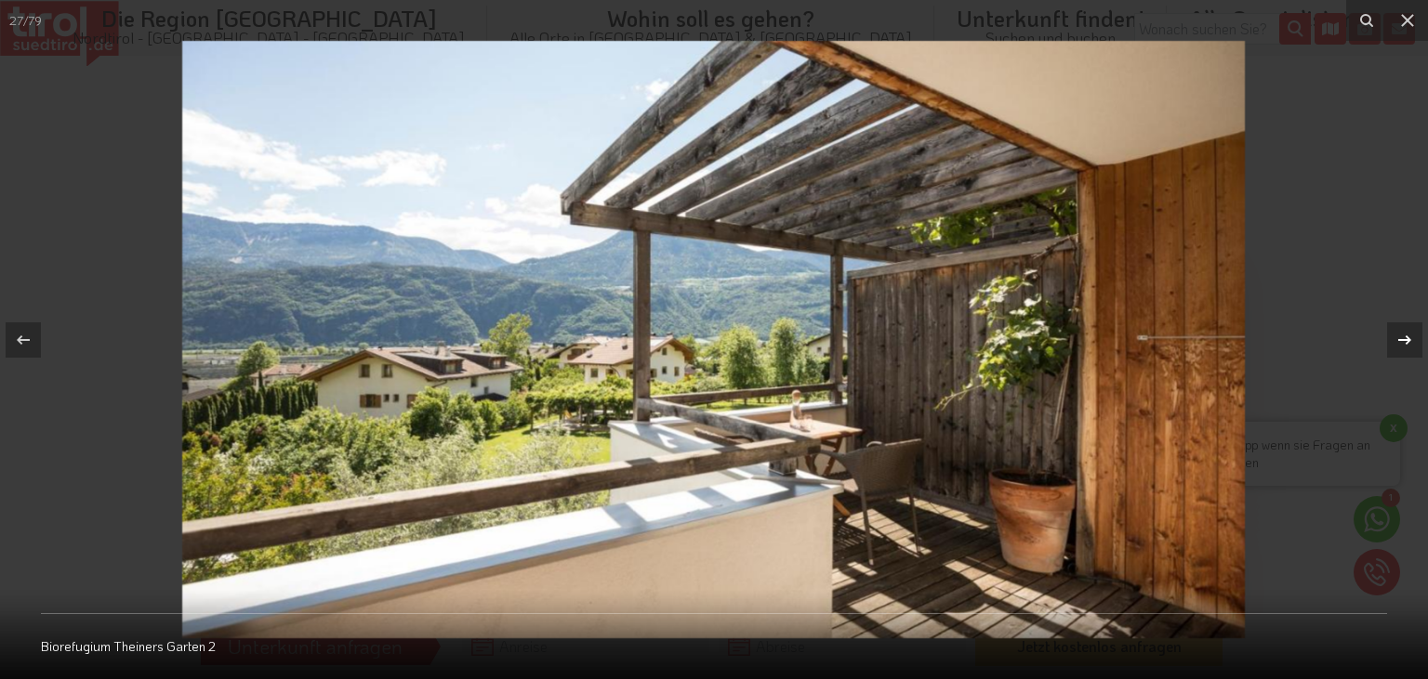
click at [1396, 347] on icon at bounding box center [1404, 340] width 22 height 22
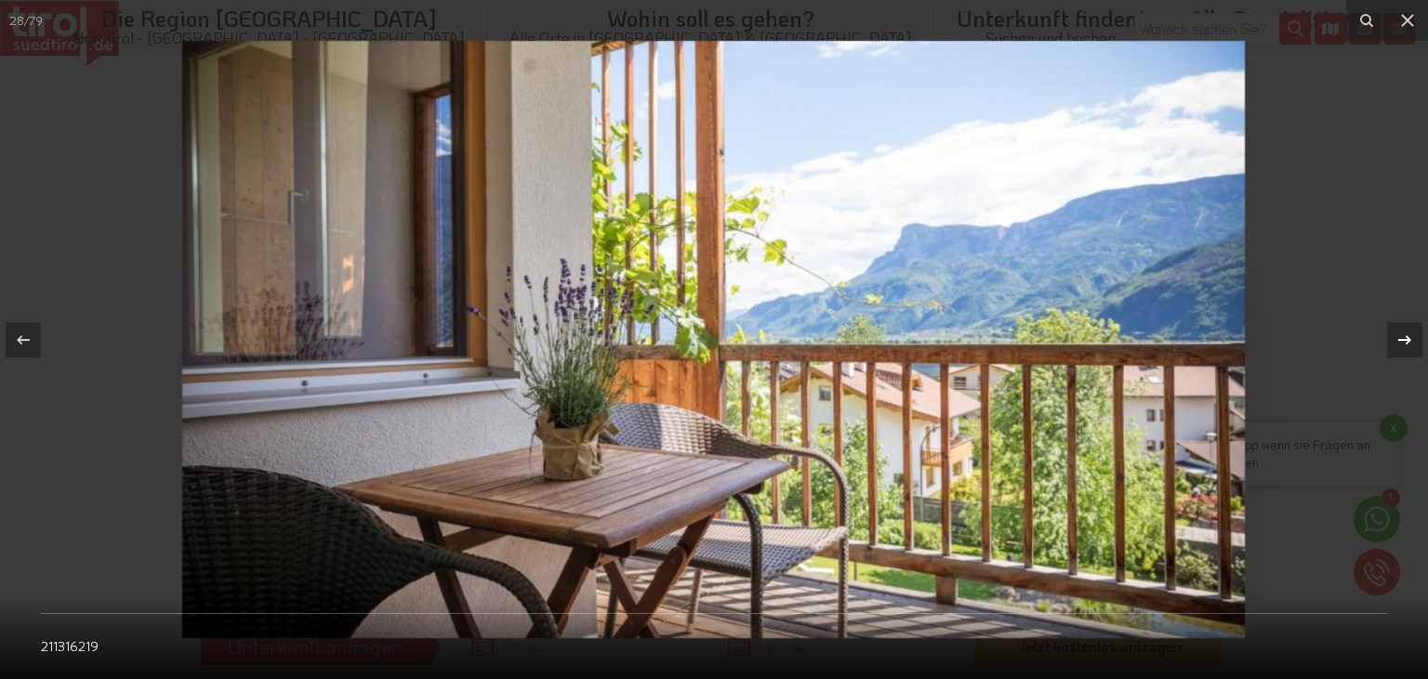
click at [1396, 347] on icon at bounding box center [1404, 340] width 22 height 22
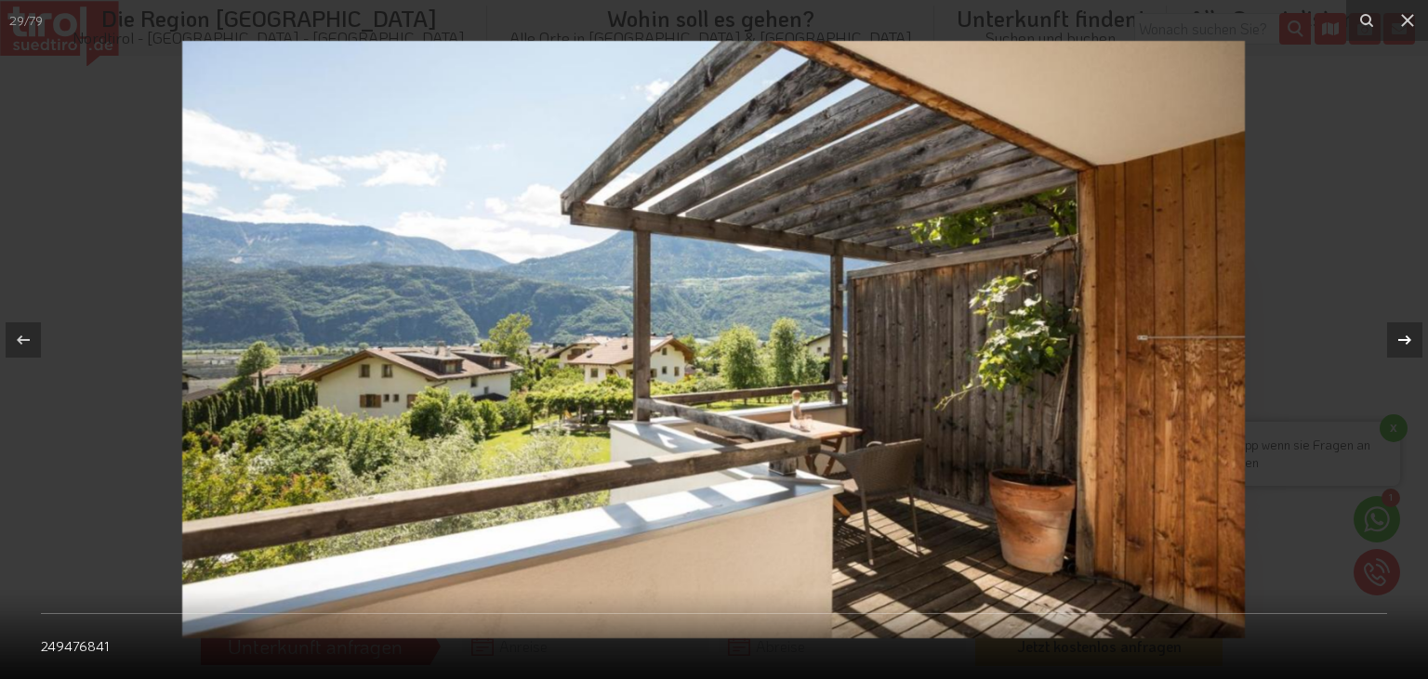
click at [1396, 347] on icon at bounding box center [1404, 340] width 22 height 22
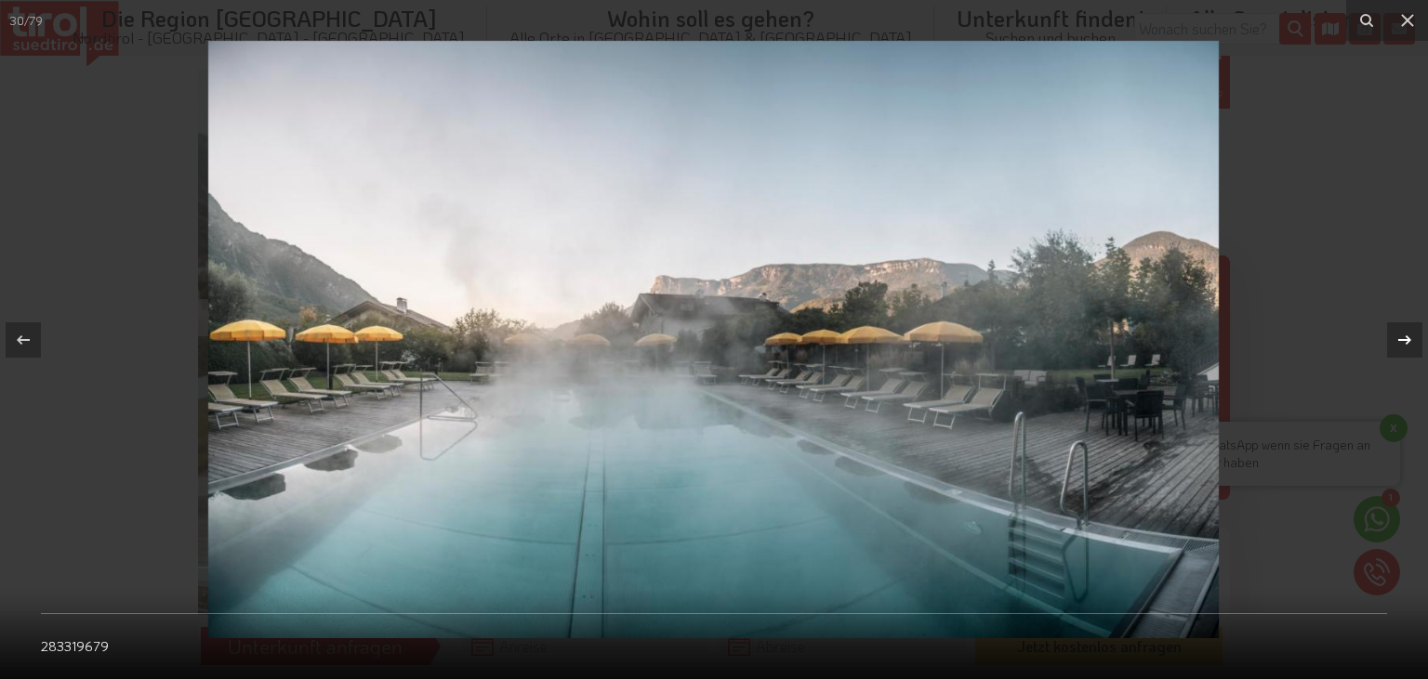
click at [1396, 347] on icon at bounding box center [1404, 340] width 22 height 22
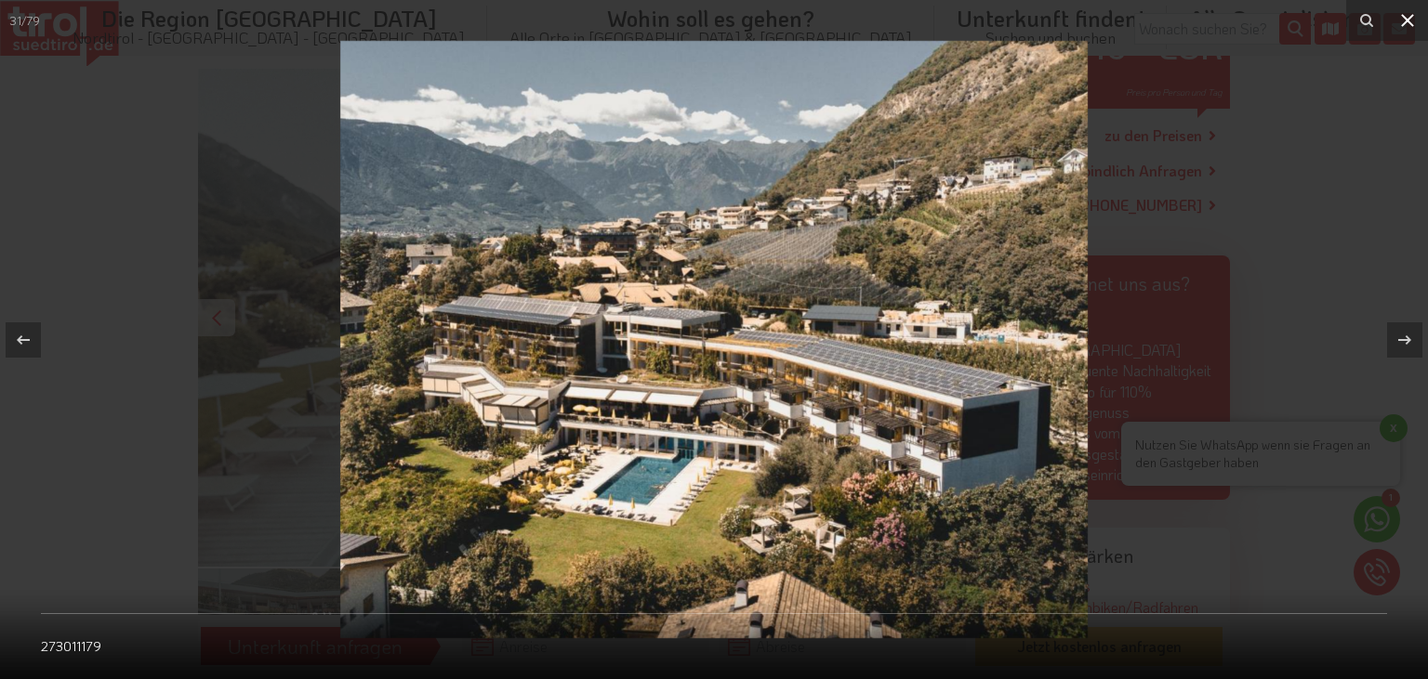
click at [1409, 18] on icon at bounding box center [1407, 20] width 22 height 22
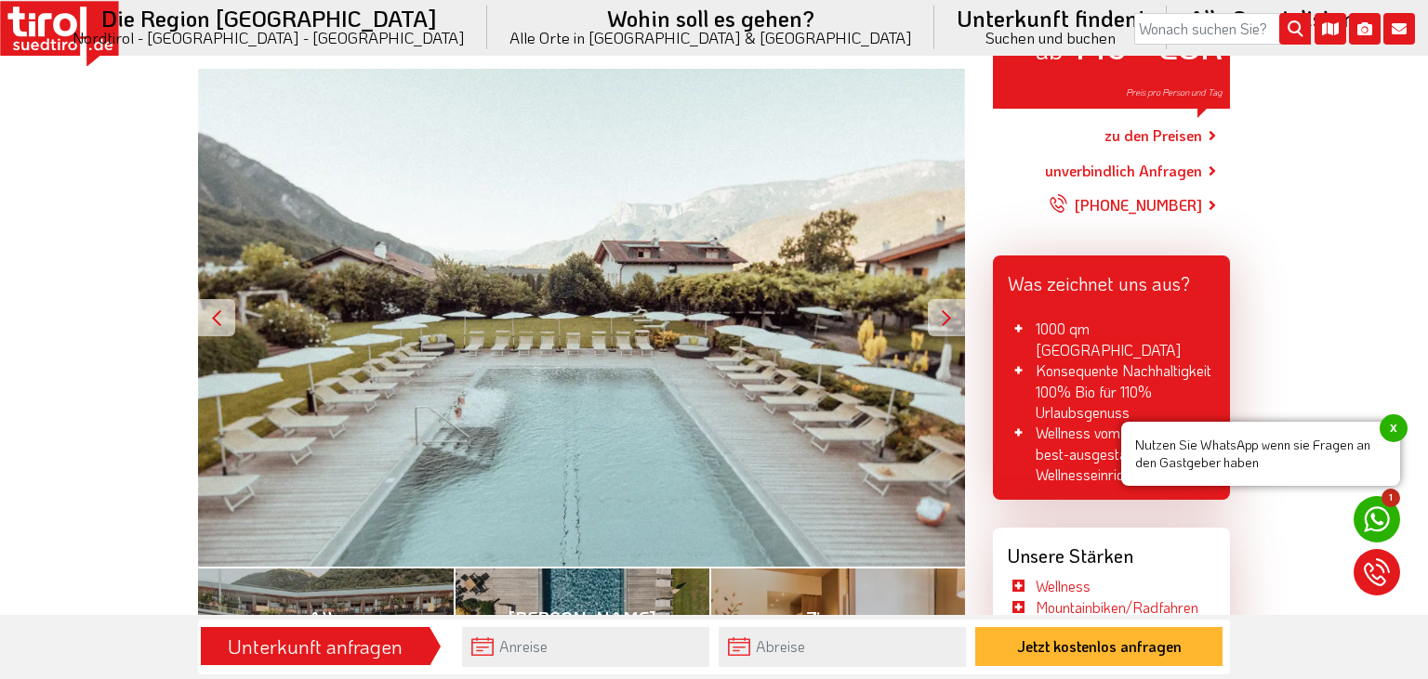
click at [1387, 422] on span "x" at bounding box center [1393, 429] width 28 height 28
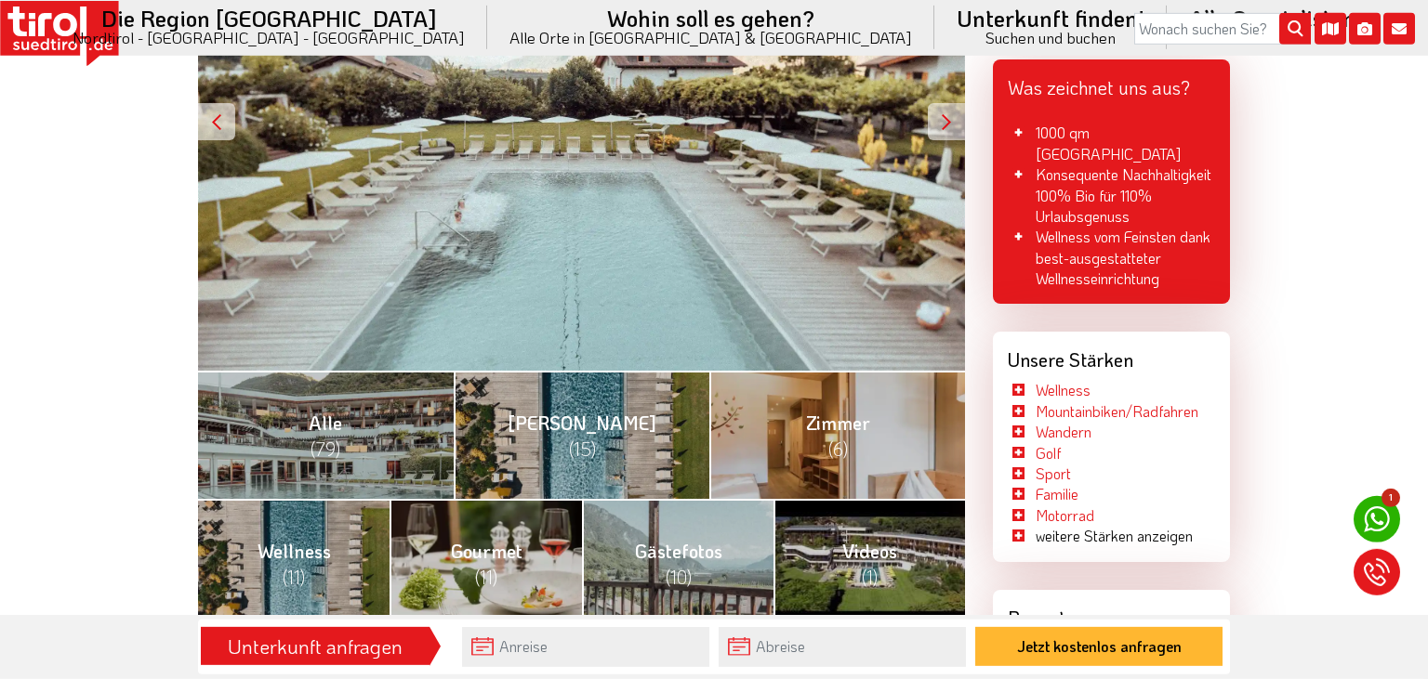
scroll to position [491, 0]
click at [1061, 476] on link "Sport" at bounding box center [1052, 473] width 35 height 20
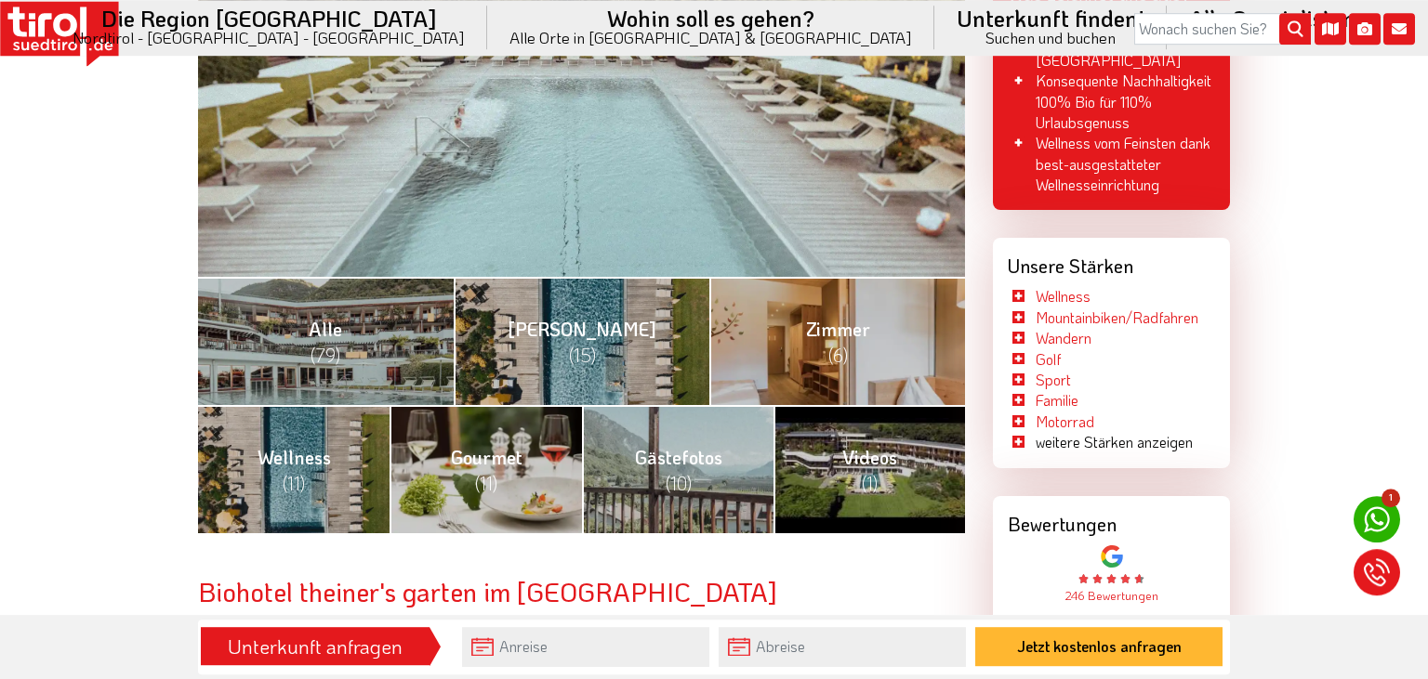
scroll to position [588, 0]
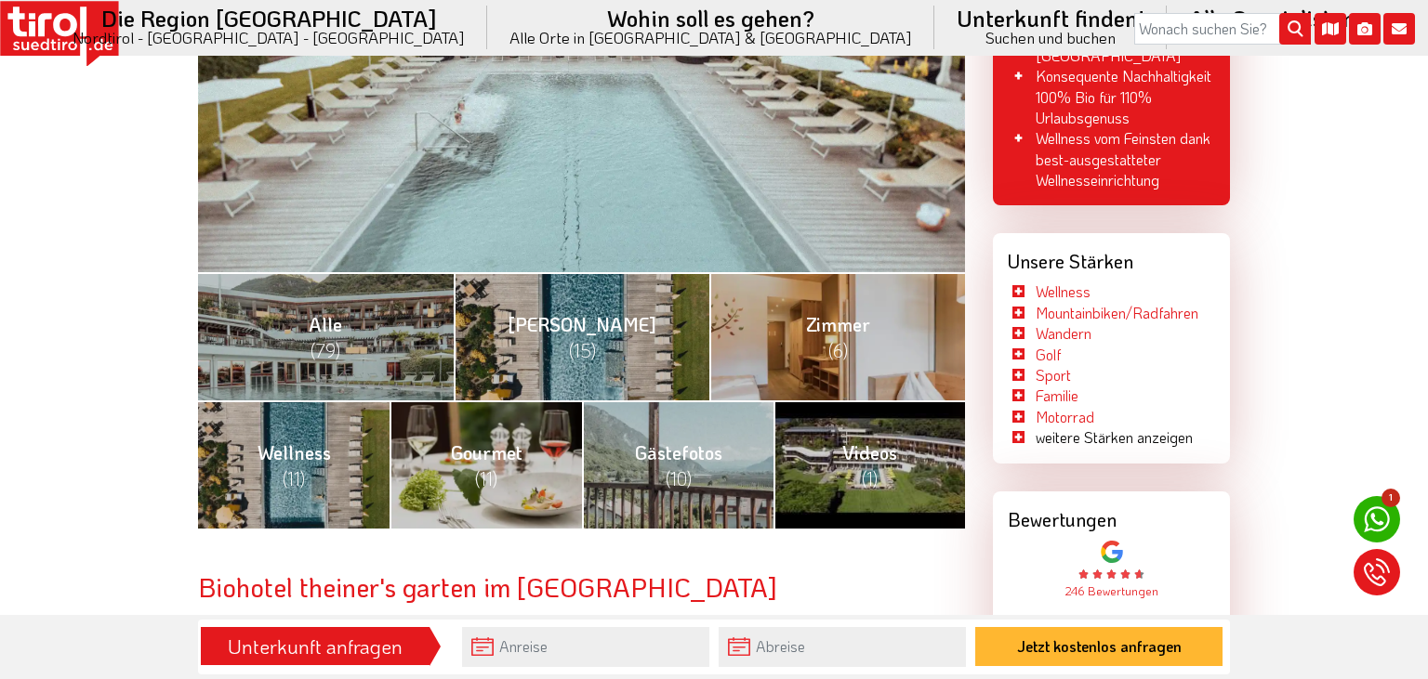
click at [1058, 444] on li "weitere Stärken anzeigen" at bounding box center [1100, 438] width 185 height 20
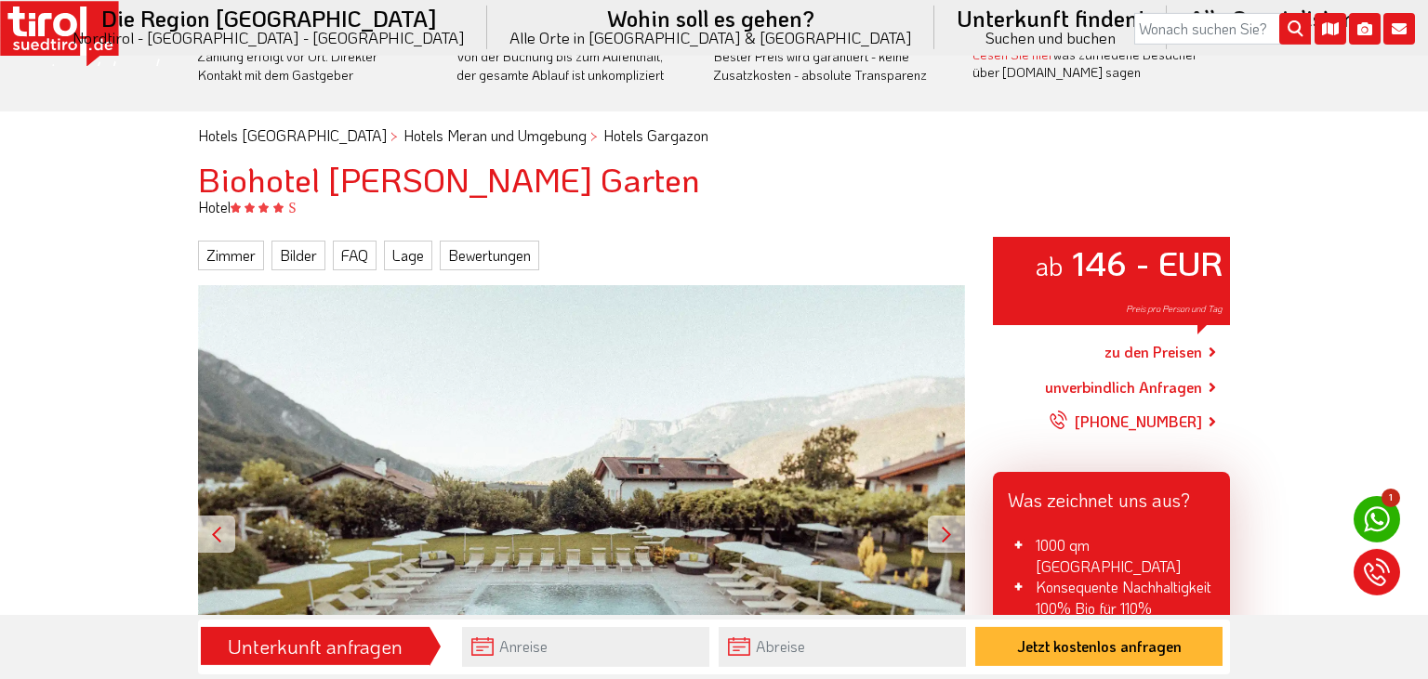
scroll to position [0, 0]
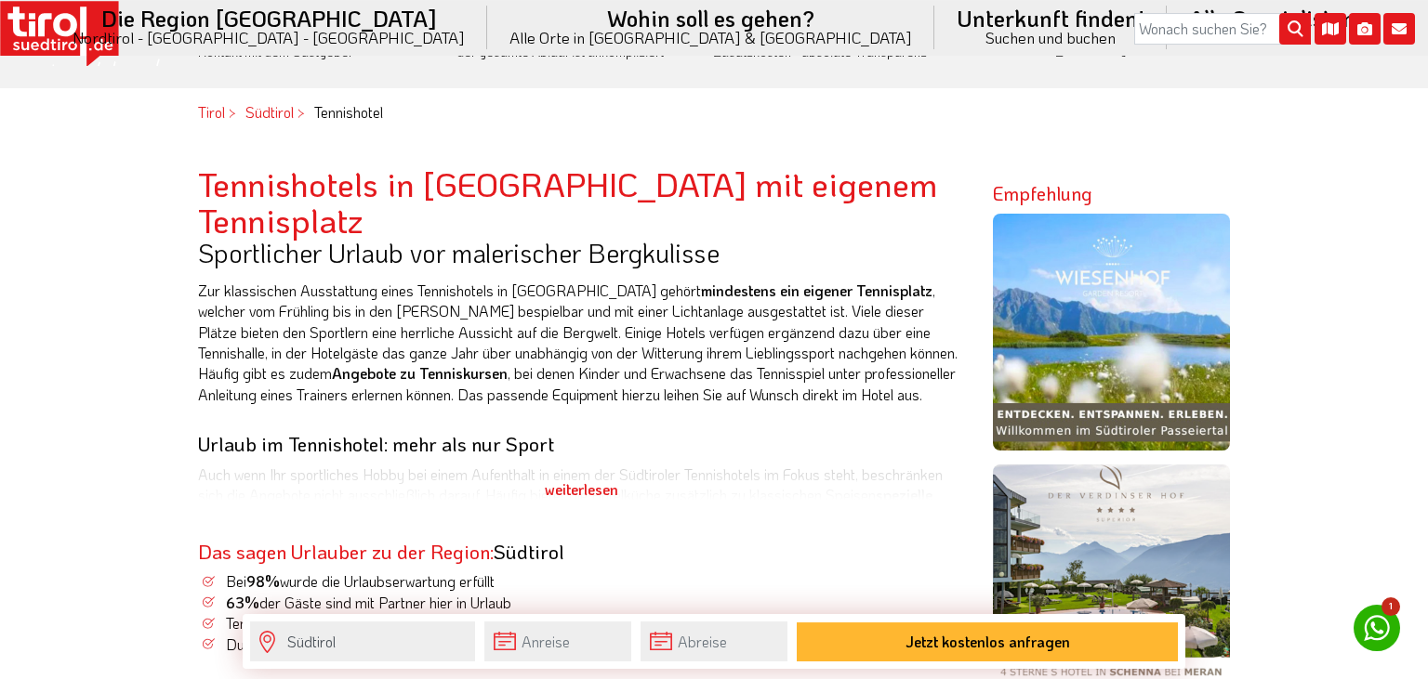
scroll to position [585, 0]
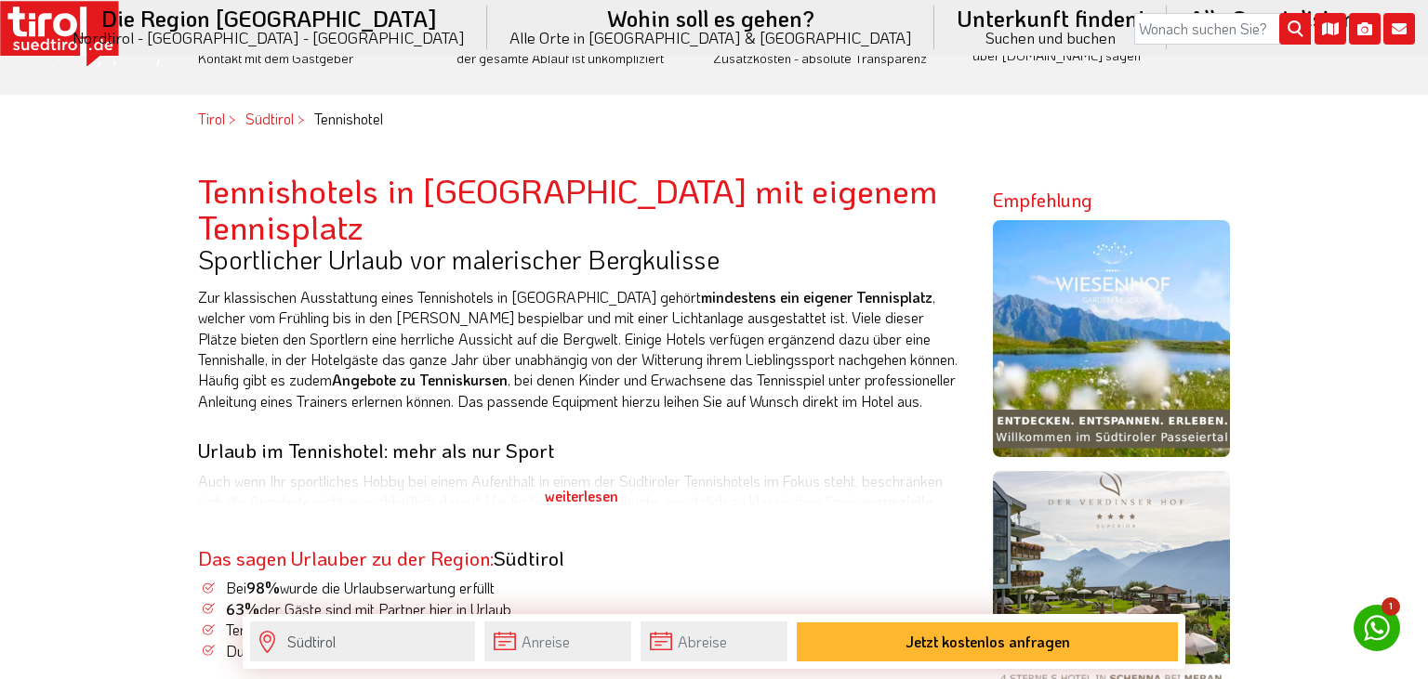
click at [587, 473] on div "weiterlesen" at bounding box center [581, 496] width 767 height 46
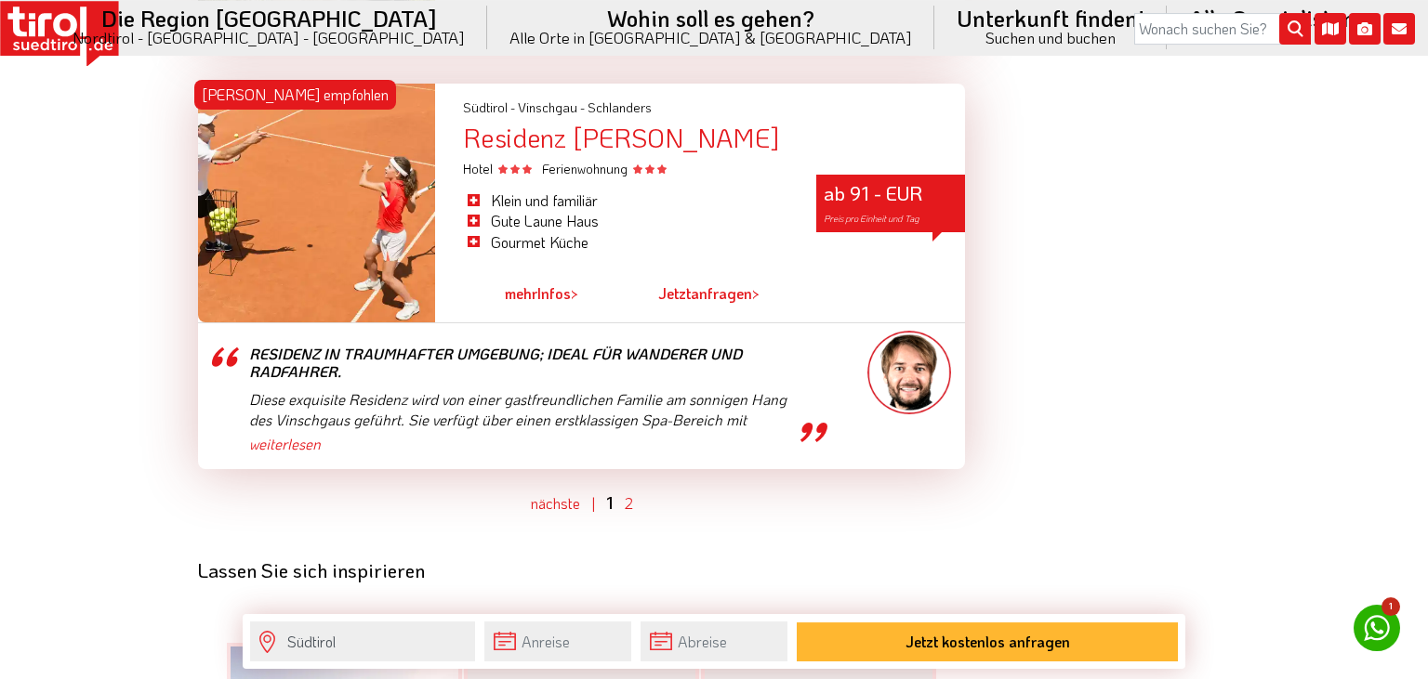
scroll to position [5198, 0]
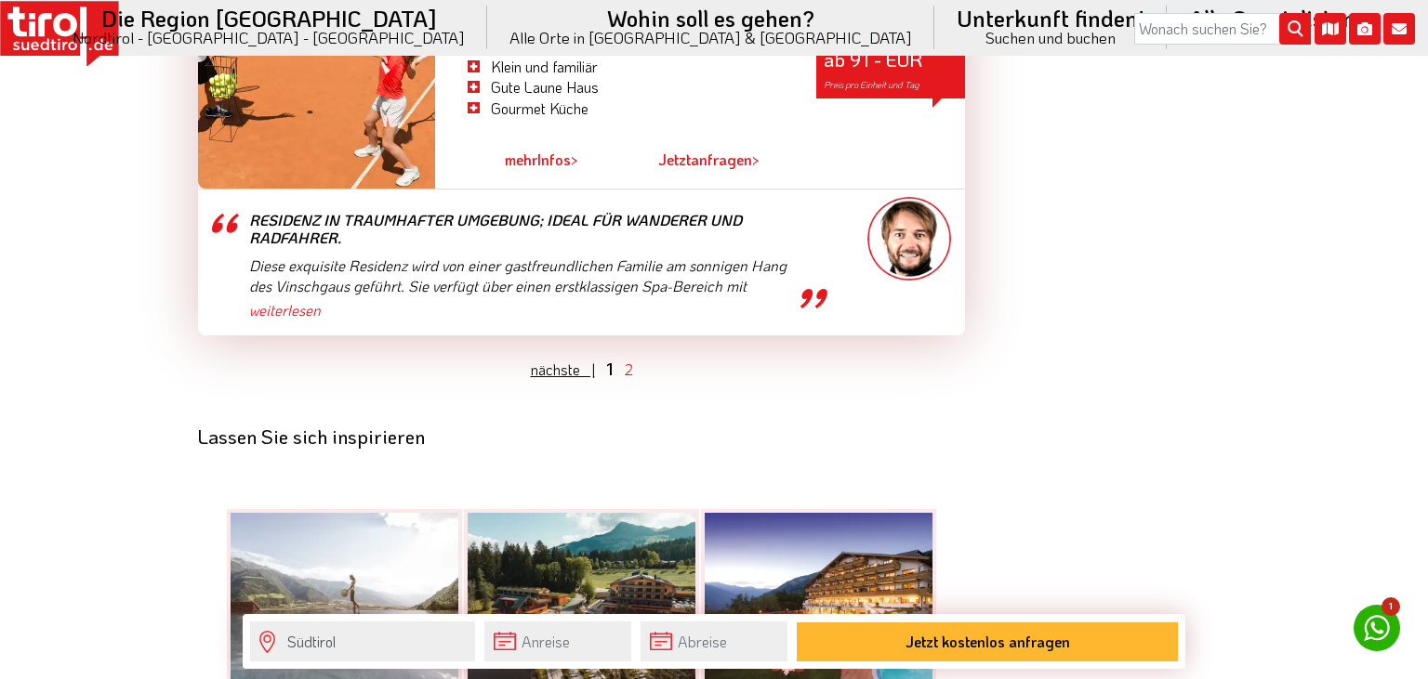
click at [559, 360] on link "nächste |" at bounding box center [563, 370] width 64 height 20
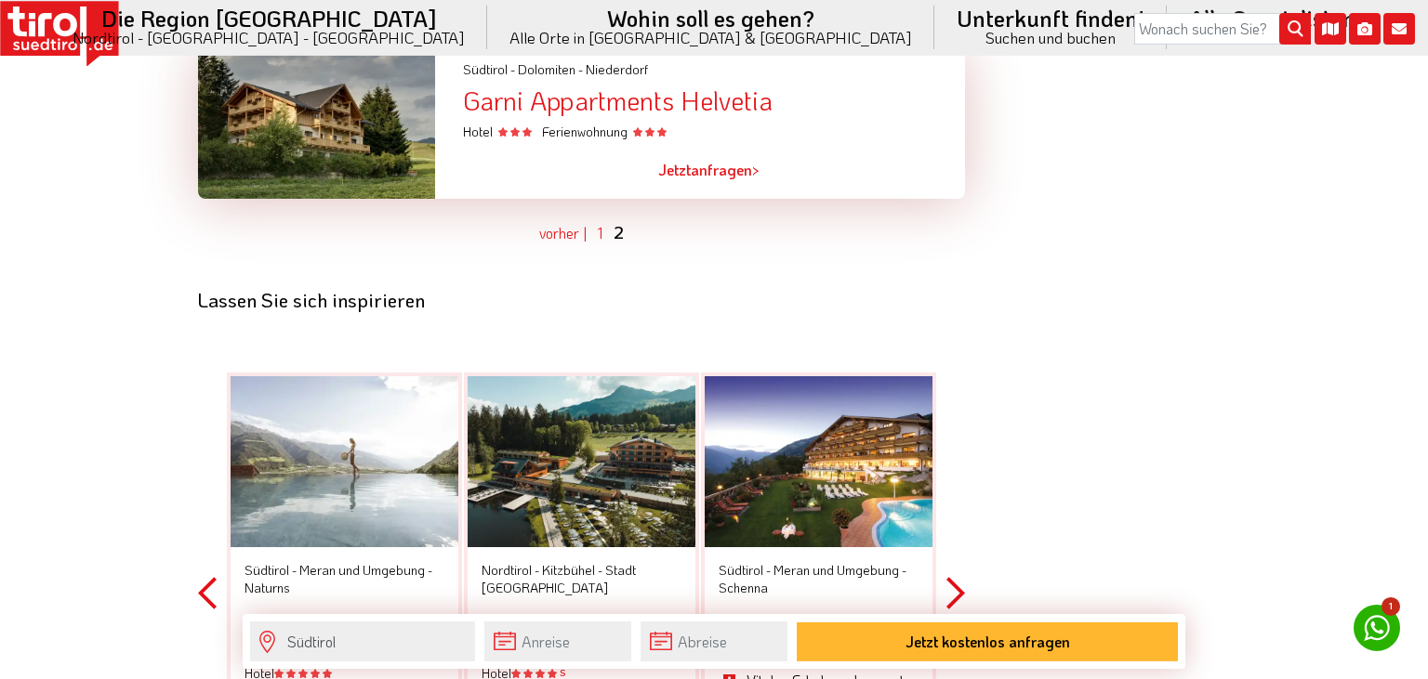
scroll to position [4538, 0]
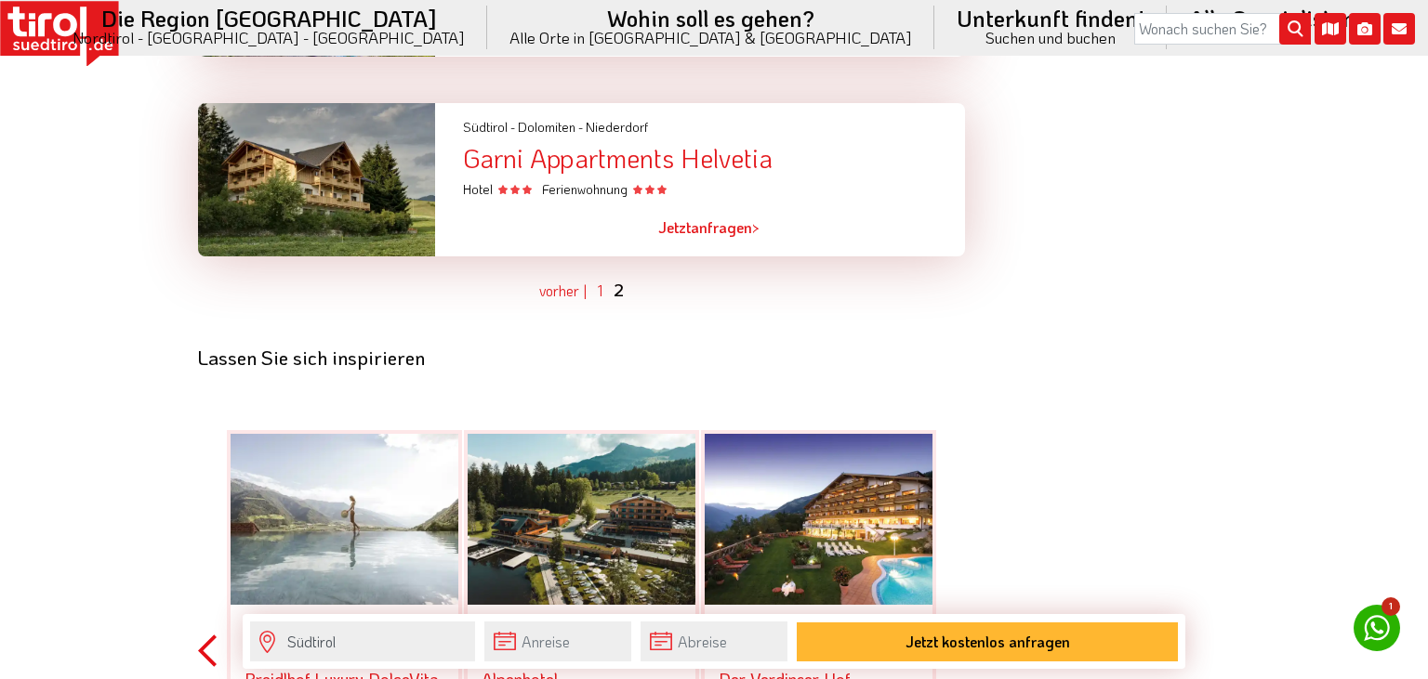
click at [594, 279] on ul "vorher | nächste | 1 2" at bounding box center [581, 290] width 767 height 23
click at [598, 279] on ul "vorher | nächste | 1 2" at bounding box center [581, 290] width 767 height 23
click at [600, 281] on link "1" at bounding box center [600, 291] width 5 height 20
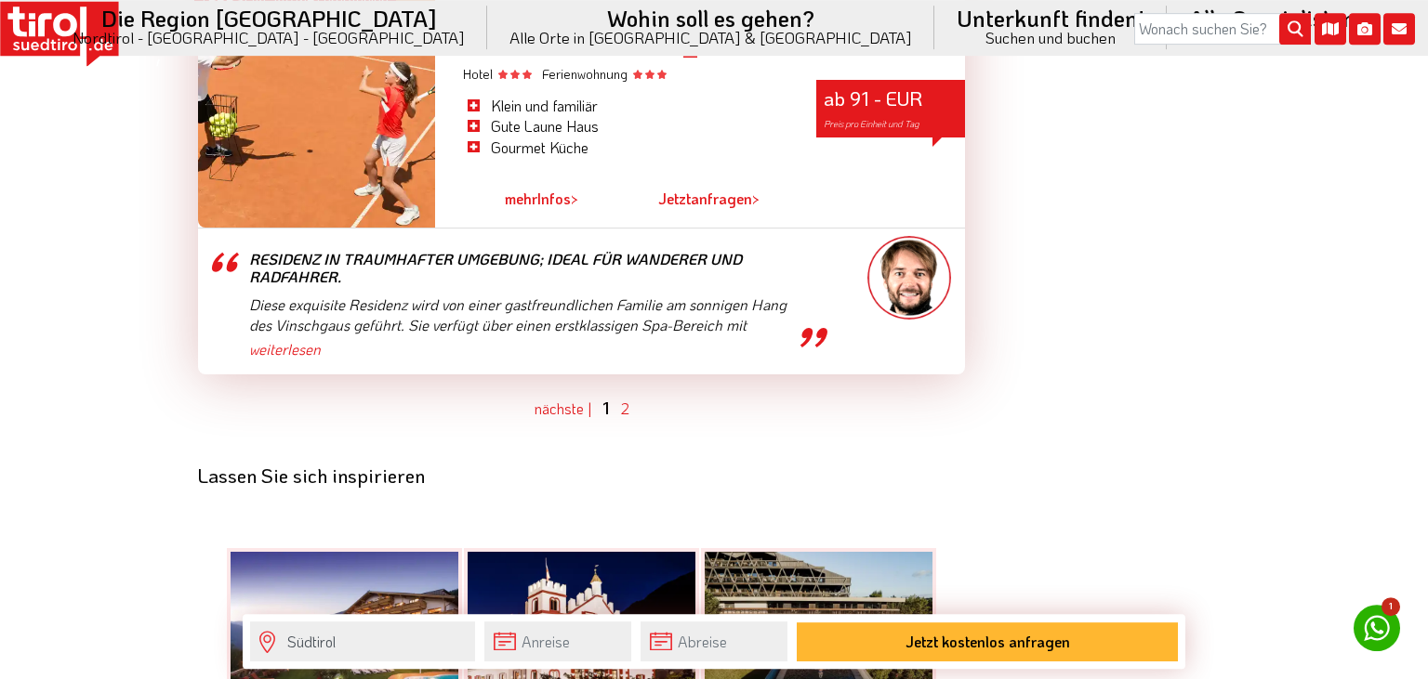
scroll to position [5225, 0]
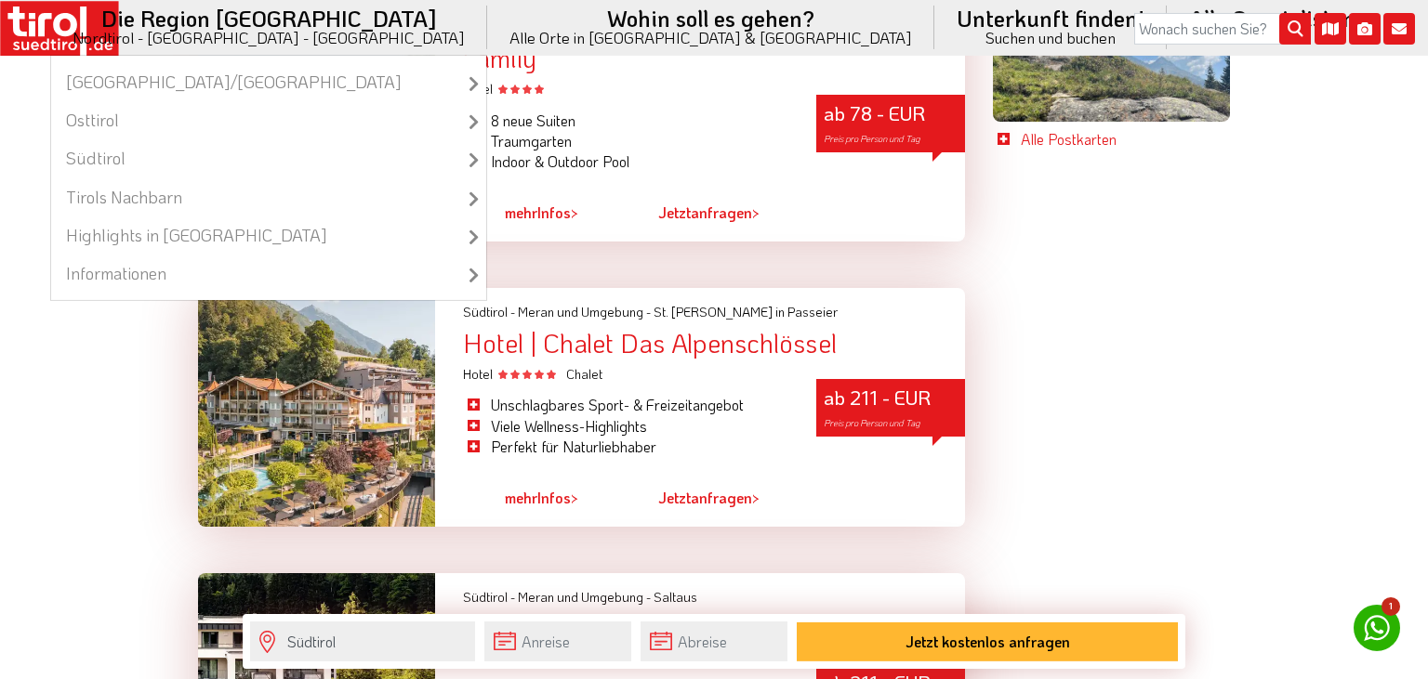
scroll to position [4243, 0]
